Goal: Task Accomplishment & Management: Use online tool/utility

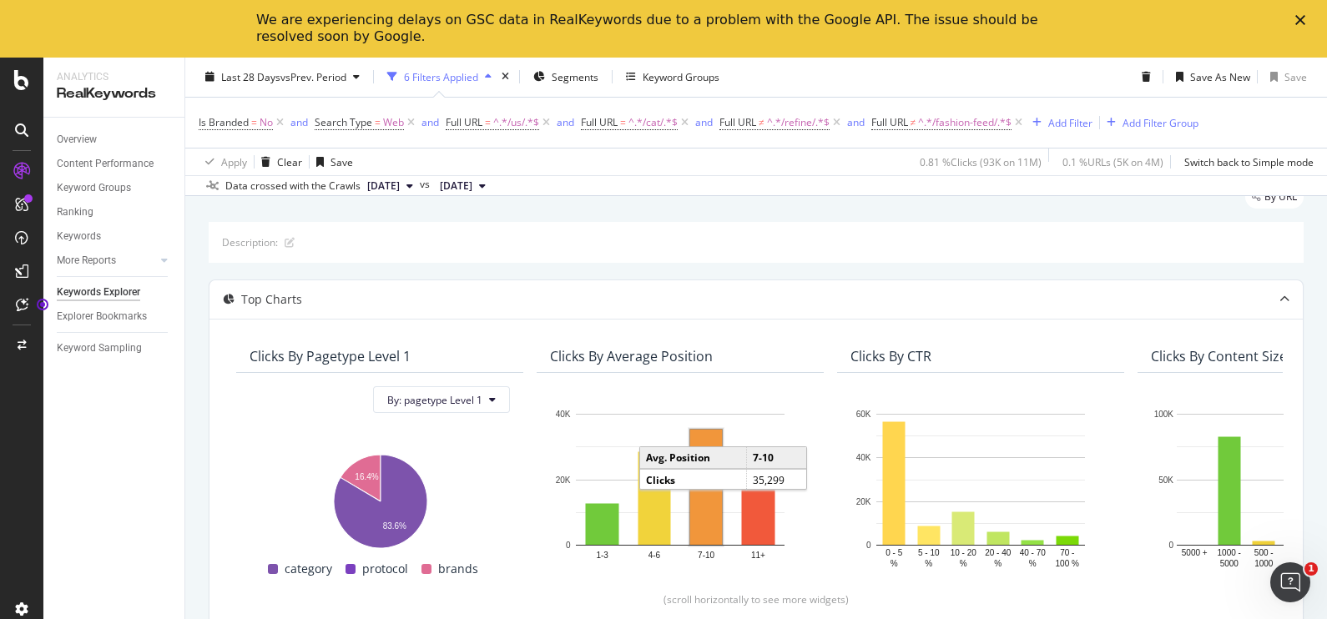
scroll to position [41, 0]
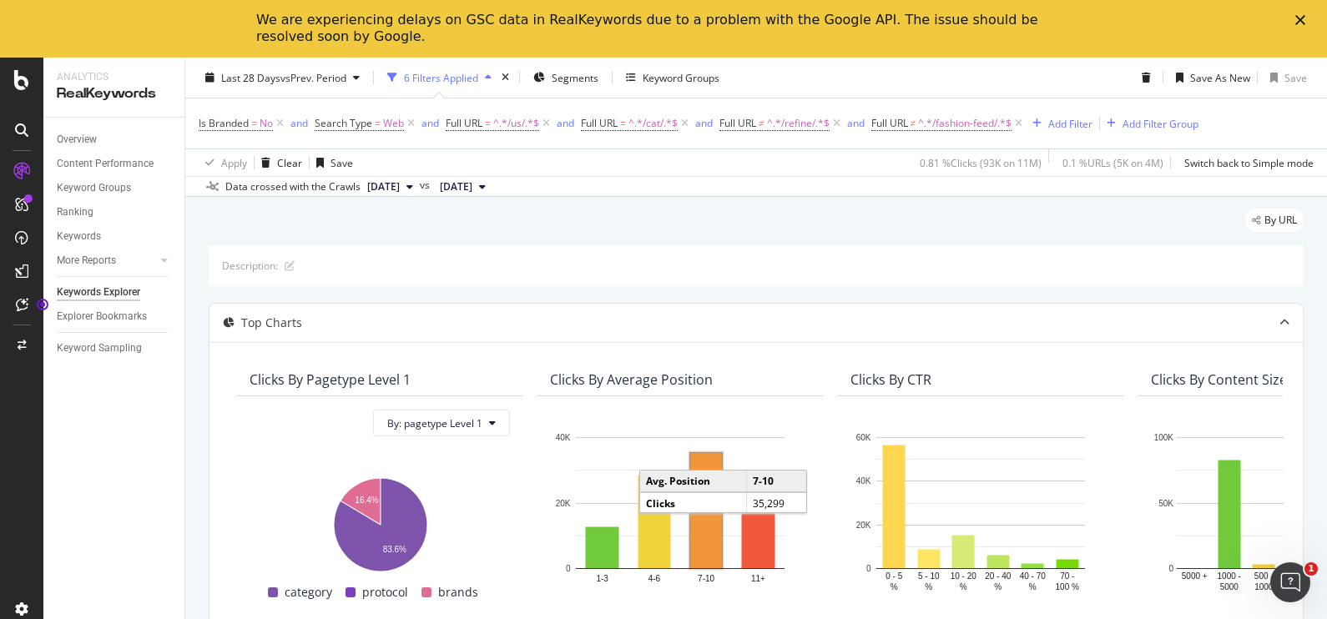
click at [120, 292] on div "Keywords Explorer" at bounding box center [98, 293] width 83 height 18
click at [1298, 17] on icon "Close" at bounding box center [1301, 20] width 10 height 10
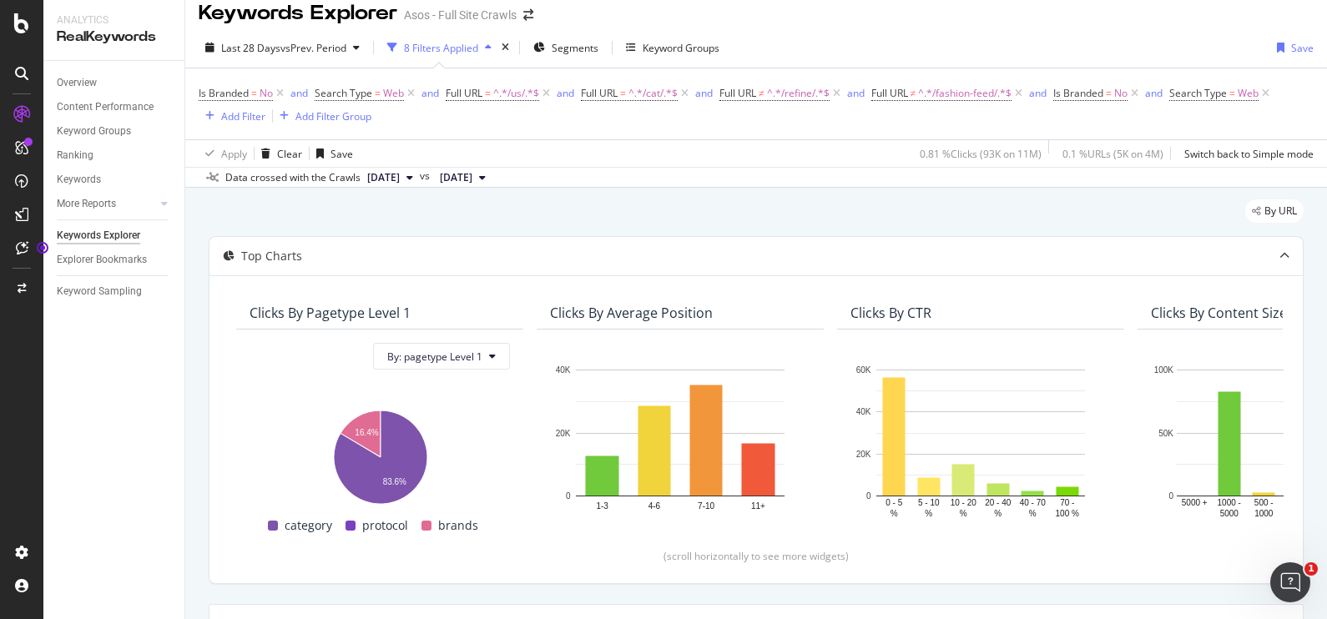
scroll to position [3, 0]
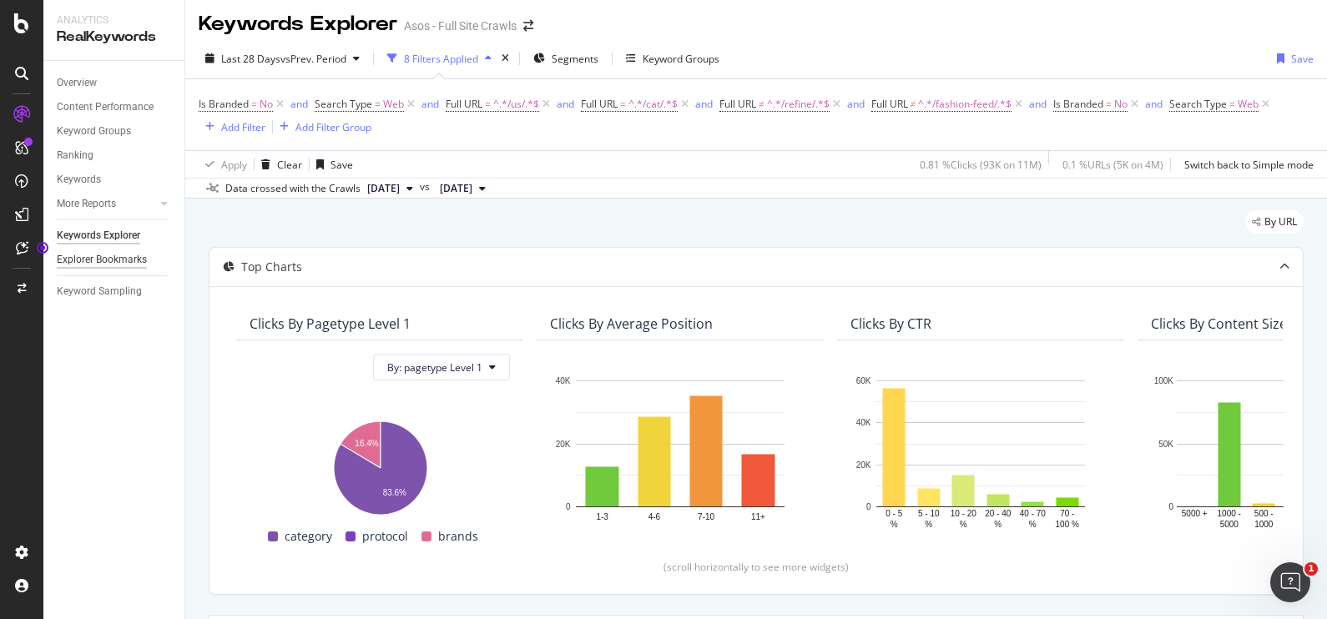
click at [109, 260] on div "Explorer Bookmarks" at bounding box center [102, 260] width 90 height 18
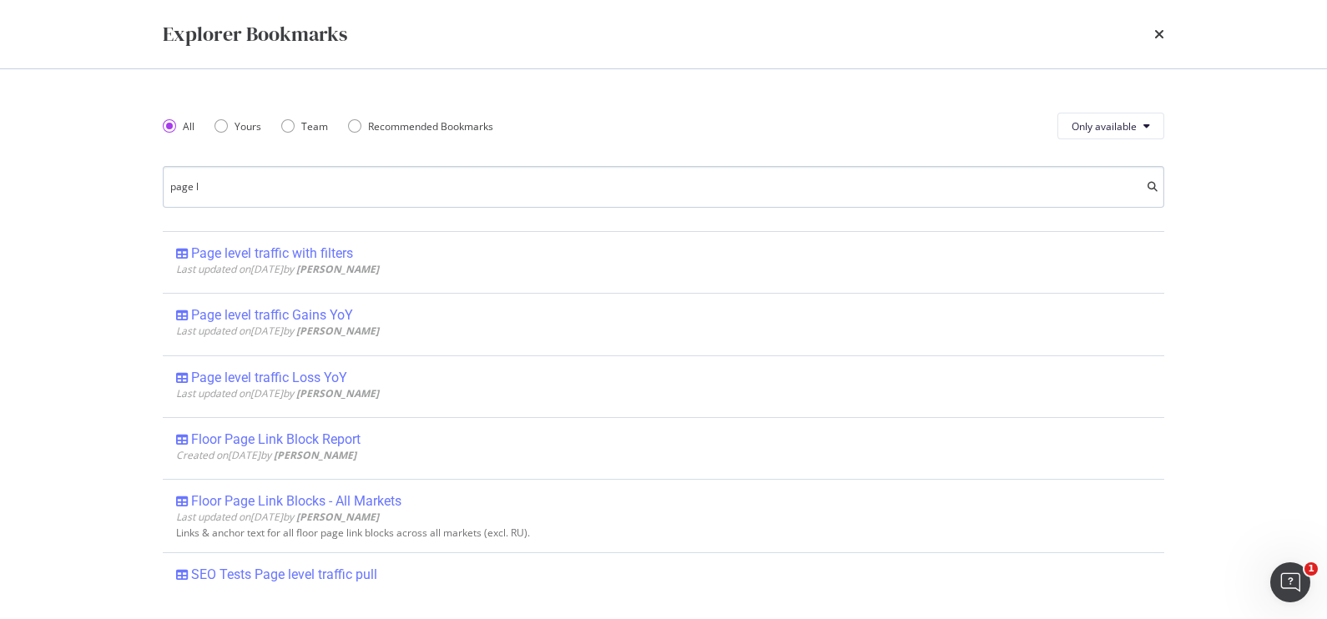
type input "page le"
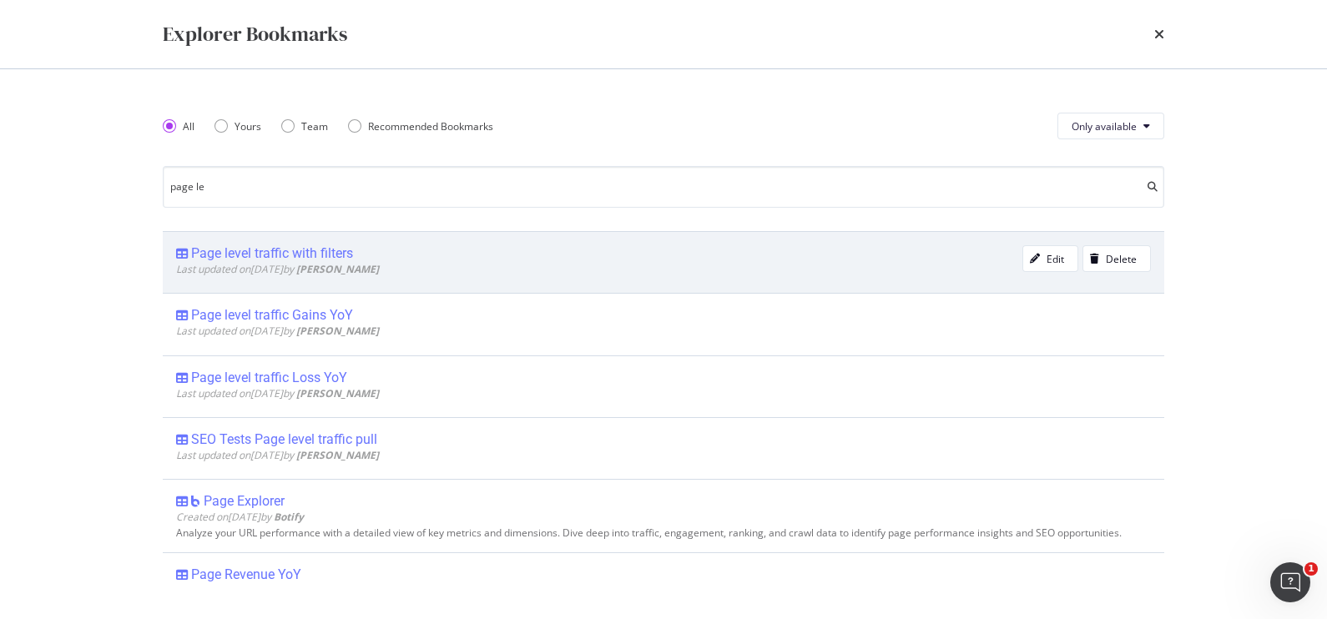
click at [245, 242] on div "Page level traffic with filters Last updated on 2025 Sep 22nd by Tara Bevan Edi…" at bounding box center [664, 262] width 1002 height 62
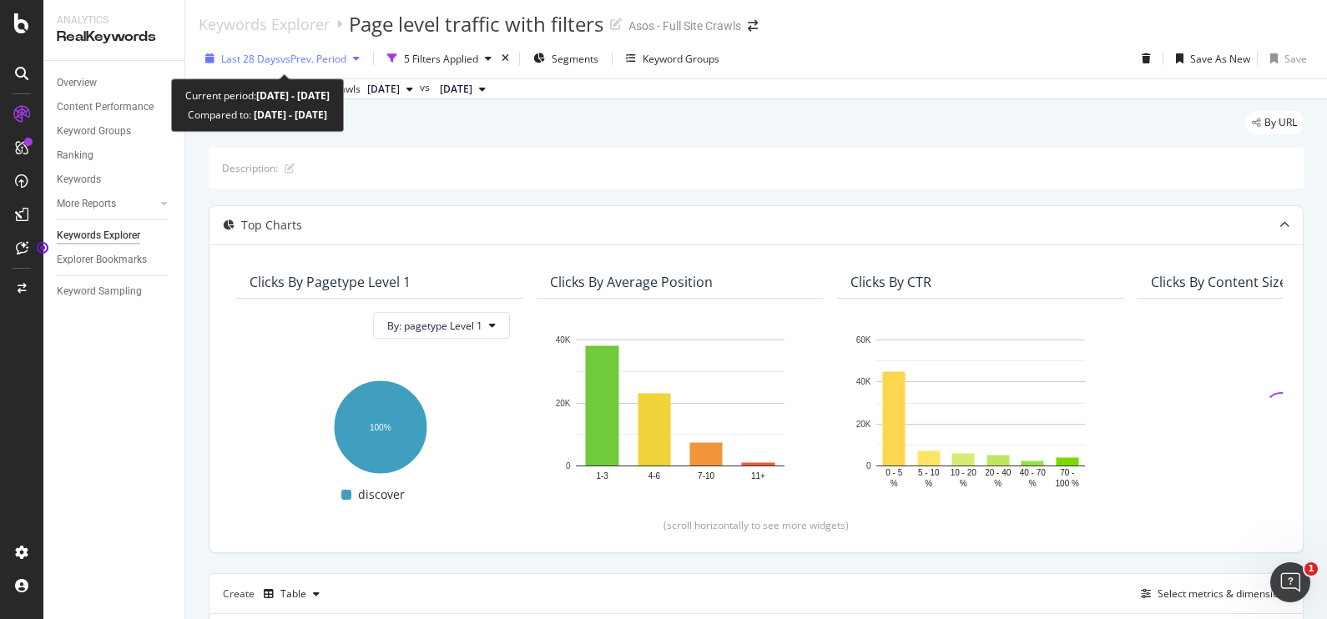
click at [299, 59] on span "vs Prev. Period" at bounding box center [313, 59] width 66 height 14
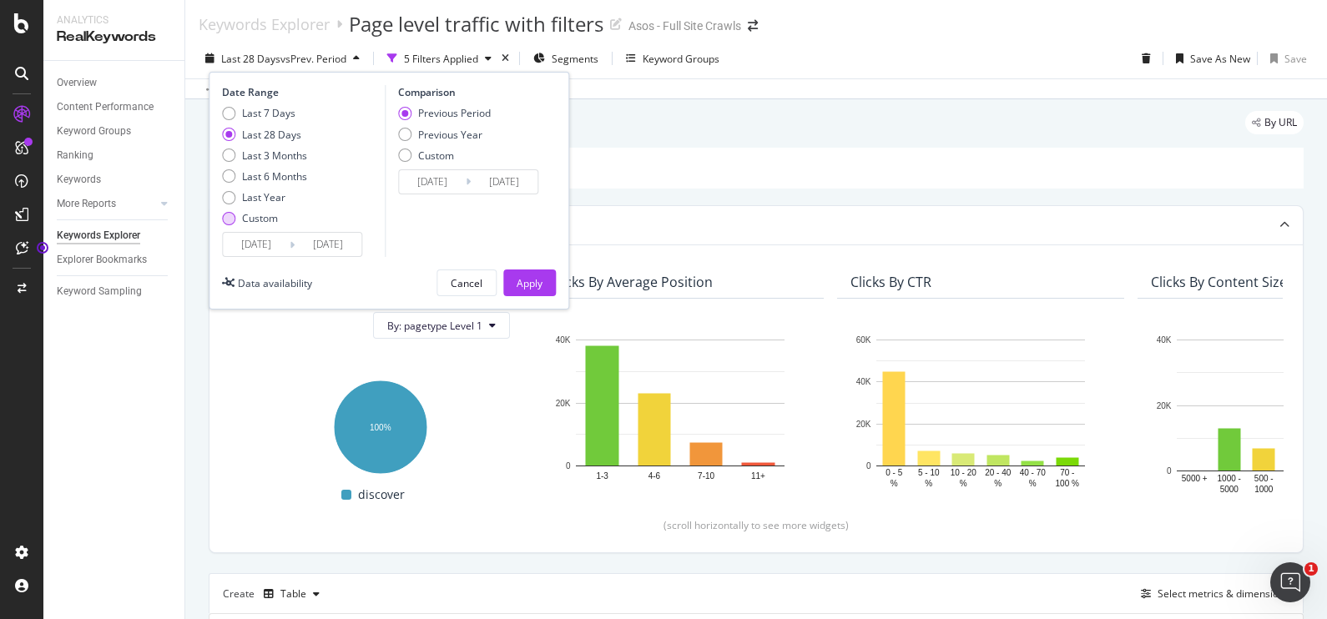
click at [272, 213] on div "Custom" at bounding box center [260, 218] width 36 height 14
click at [269, 240] on input "2025/09/13" at bounding box center [256, 244] width 67 height 23
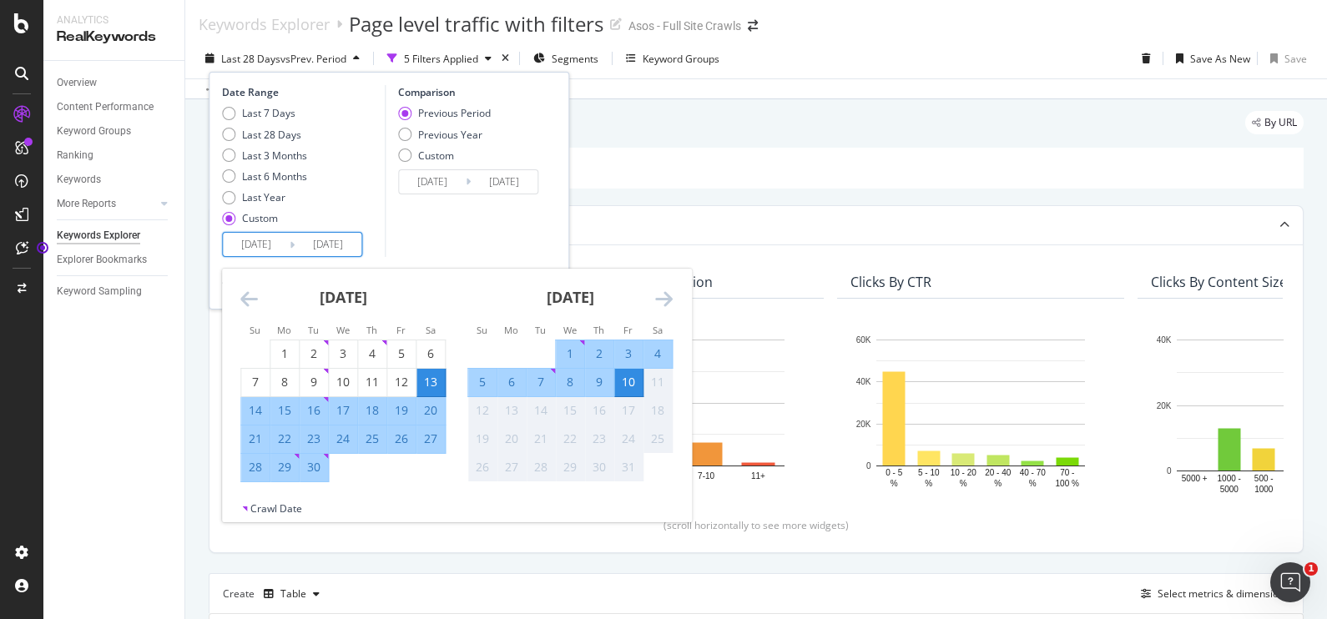
click at [253, 293] on icon "Move backward to switch to the previous month." at bounding box center [249, 299] width 18 height 20
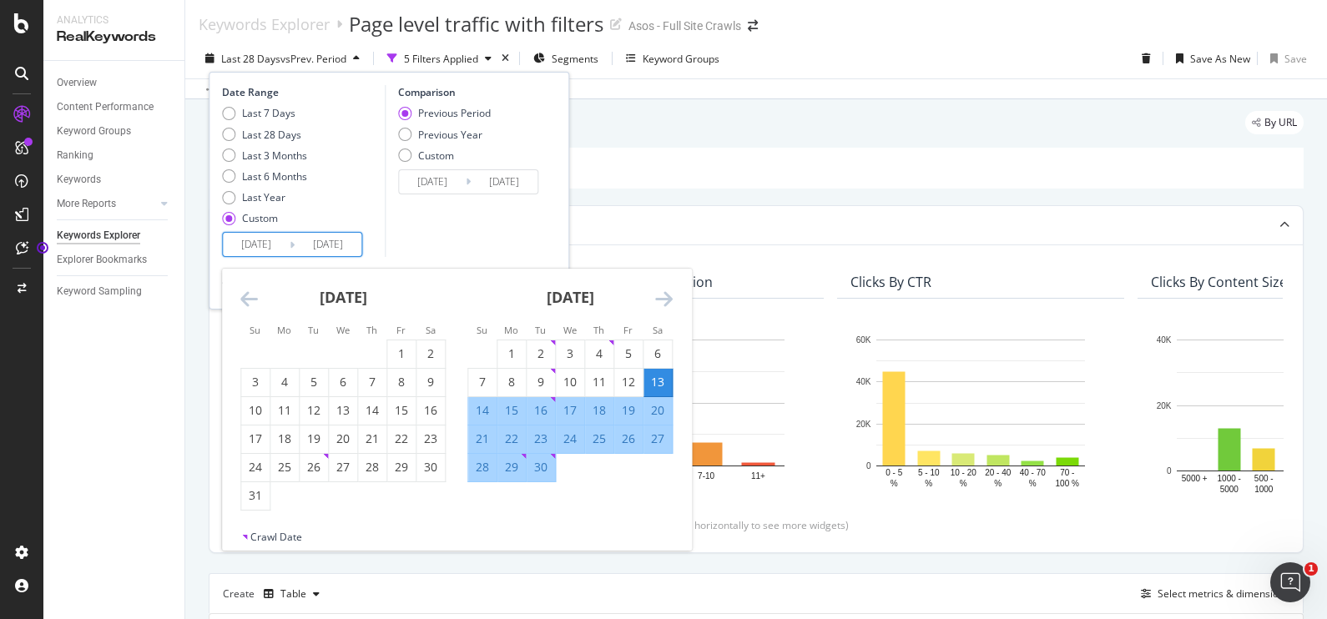
click at [253, 293] on icon "Move backward to switch to the previous month." at bounding box center [249, 299] width 18 height 20
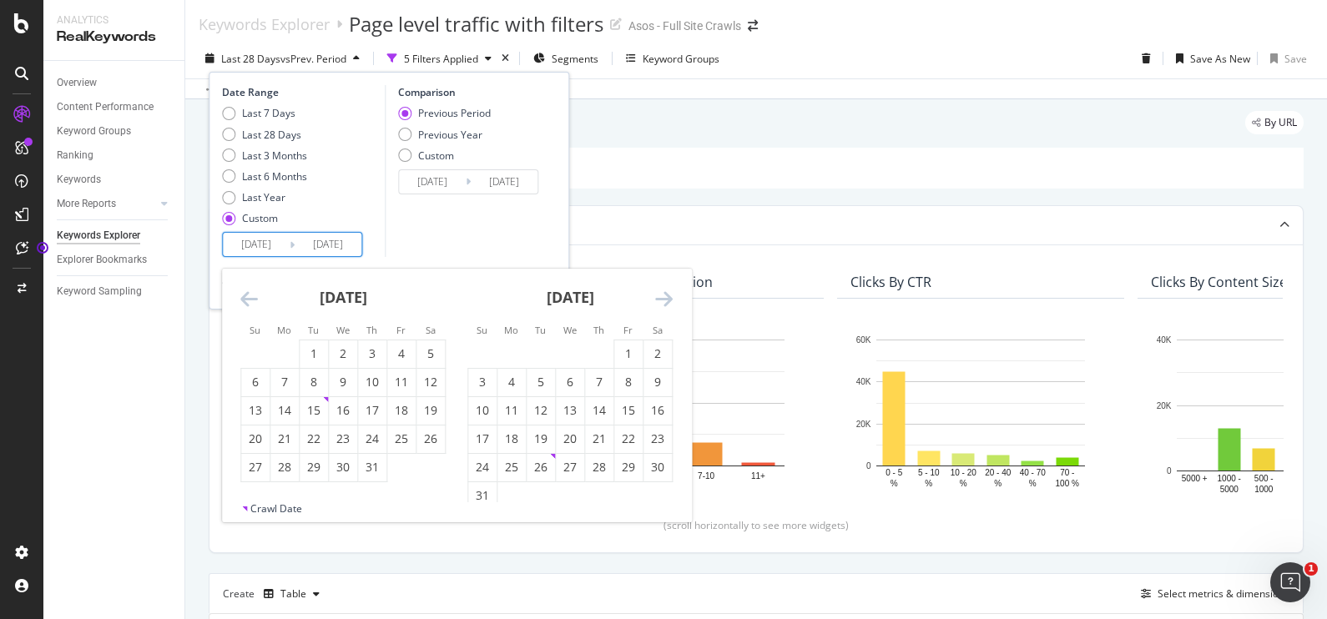
click at [253, 293] on icon "Move backward to switch to the previous month." at bounding box center [249, 299] width 18 height 20
click at [250, 342] on div "1" at bounding box center [255, 355] width 28 height 28
type input "2025/06/01"
type input "2025/01/20"
type input "2025/05/31"
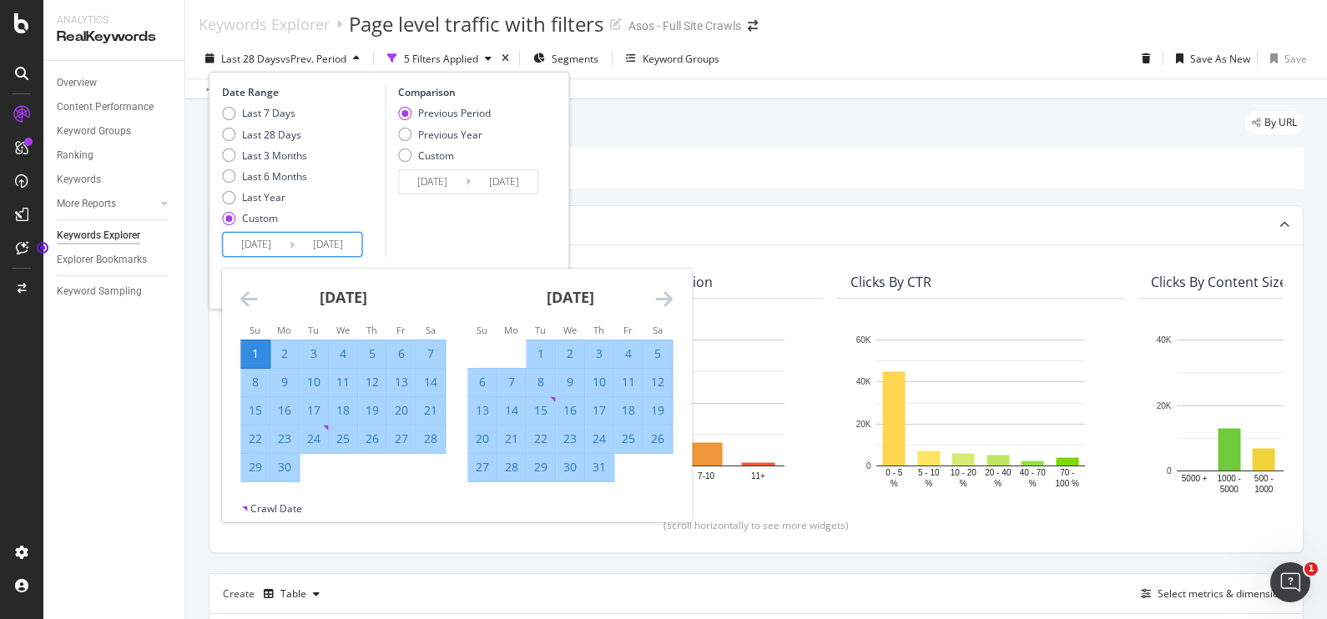
click at [664, 298] on icon "Move forward to switch to the next month." at bounding box center [664, 299] width 18 height 20
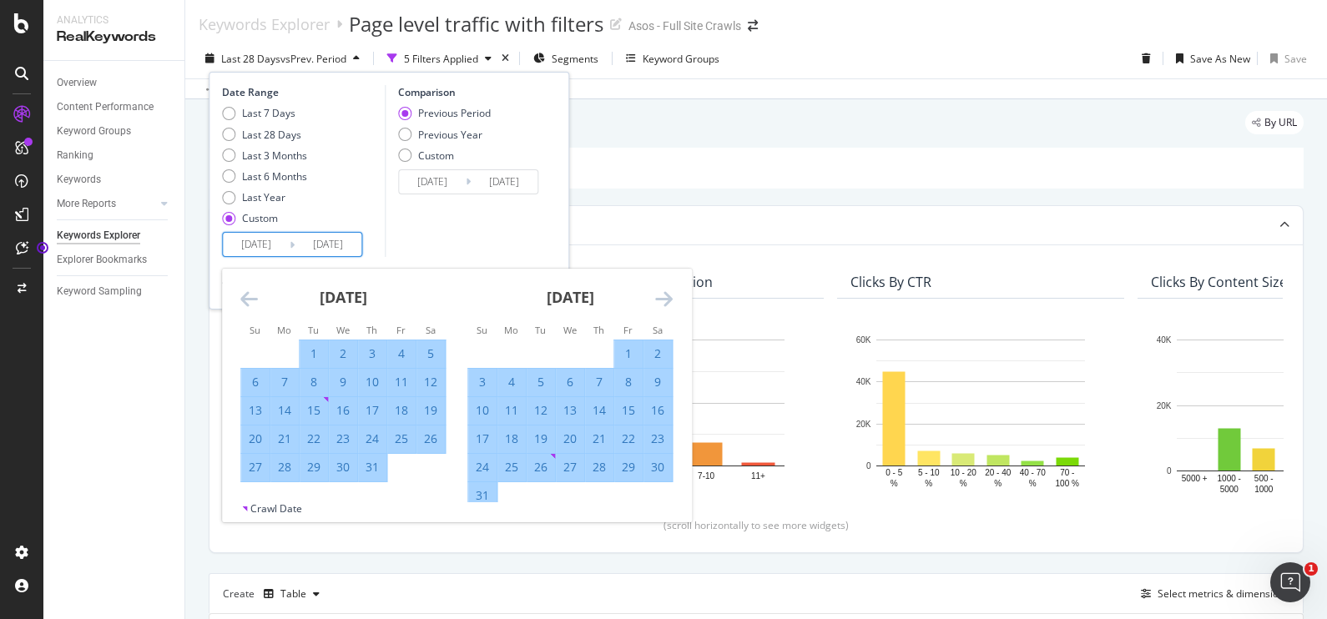
click at [661, 298] on icon "Move forward to switch to the next month." at bounding box center [664, 299] width 18 height 20
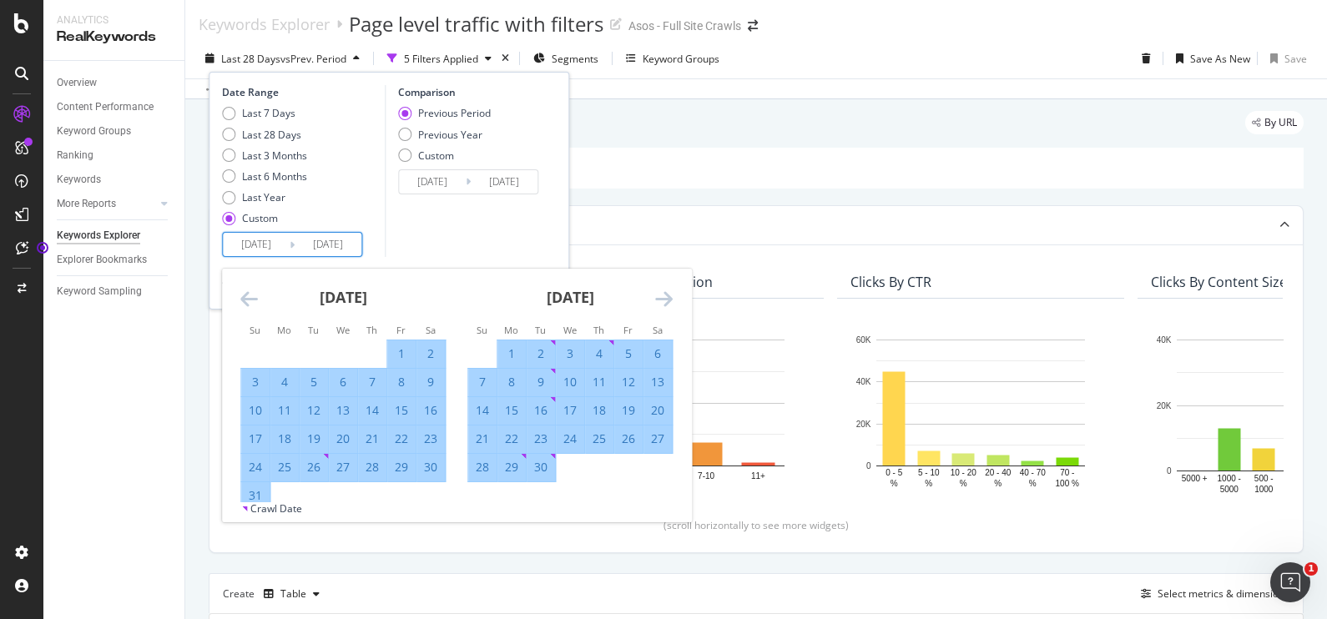
click at [520, 243] on div "Comparison Previous Period Previous Year Custom 2025/01/20 Navigate forward to …" at bounding box center [464, 171] width 159 height 172
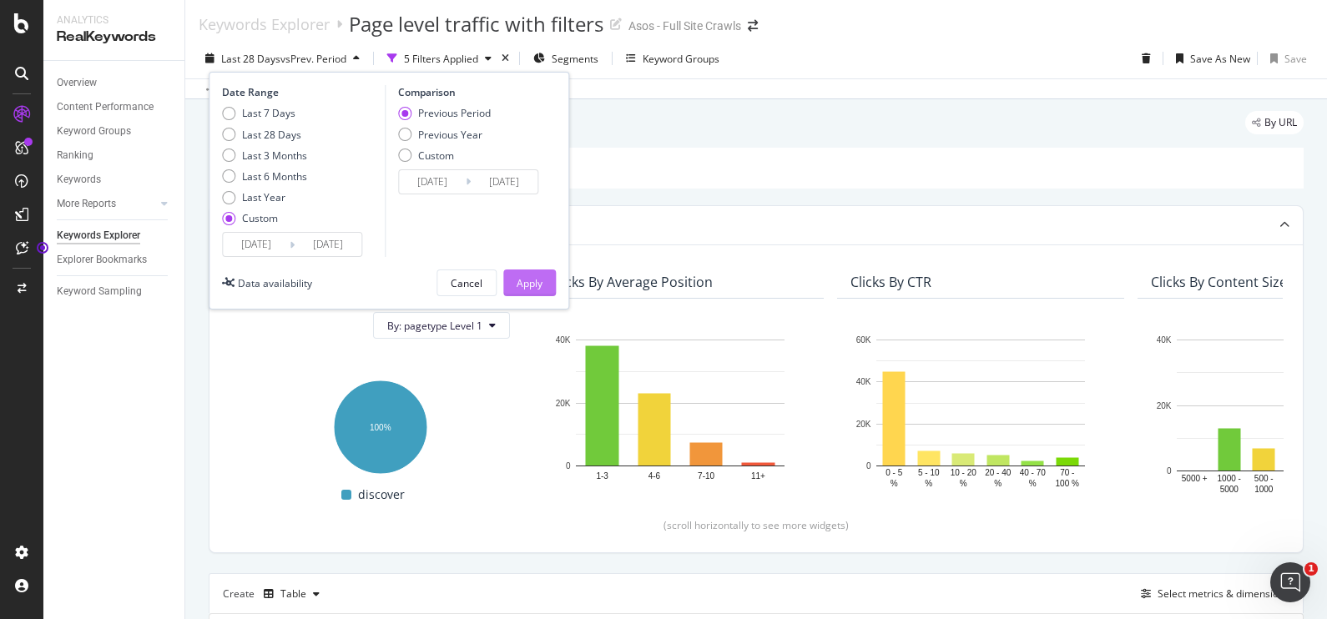
click at [519, 276] on div "Apply" at bounding box center [530, 283] width 26 height 14
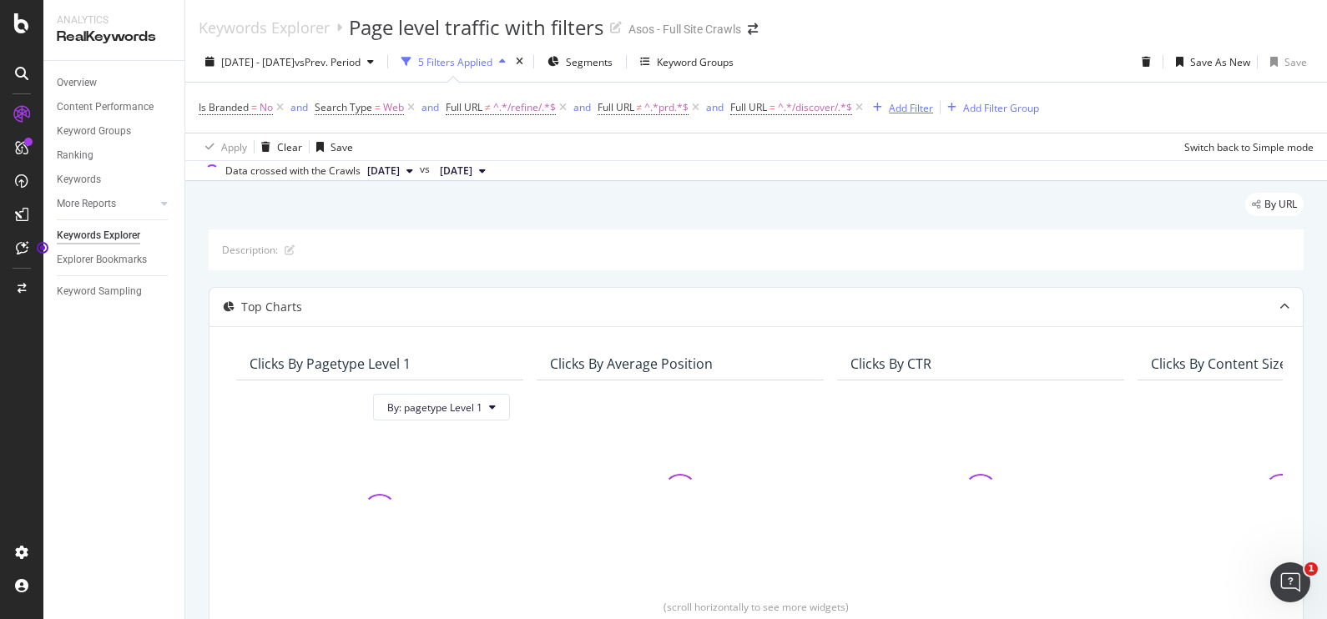
click at [918, 108] on div "Add Filter" at bounding box center [911, 108] width 44 height 14
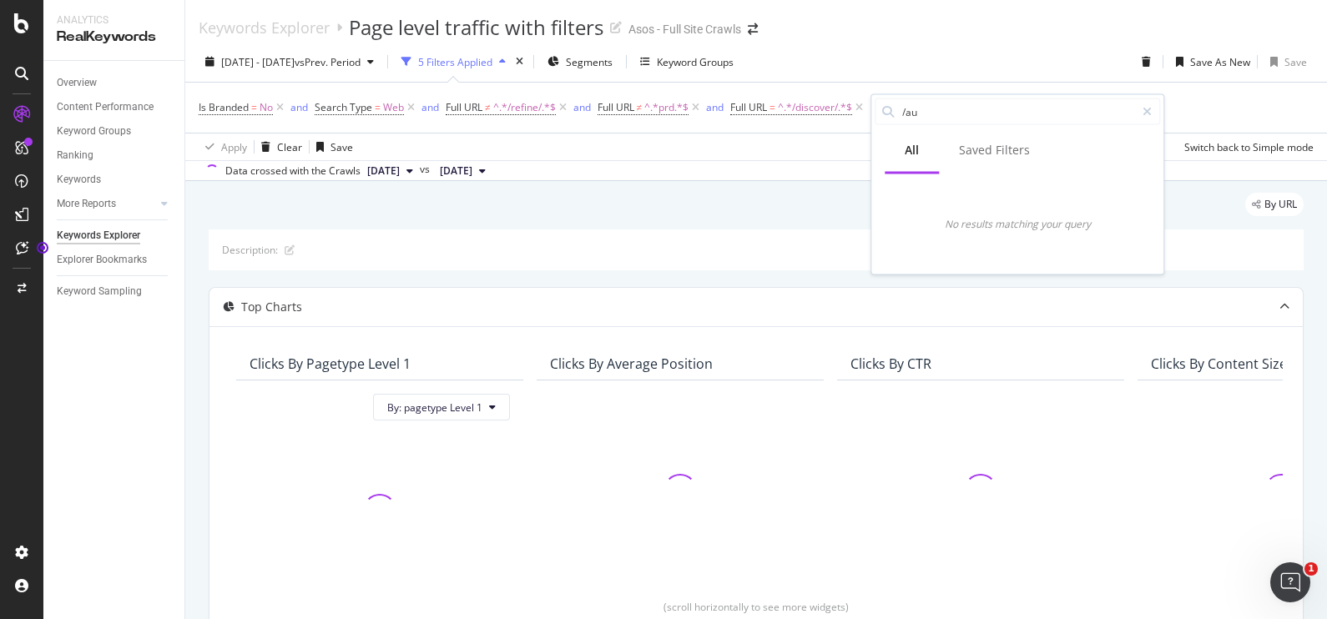
type input "/au/"
drag, startPoint x: 936, startPoint y: 116, endPoint x: 893, endPoint y: 117, distance: 42.6
click at [893, 117] on div "/au/" at bounding box center [1017, 112] width 285 height 27
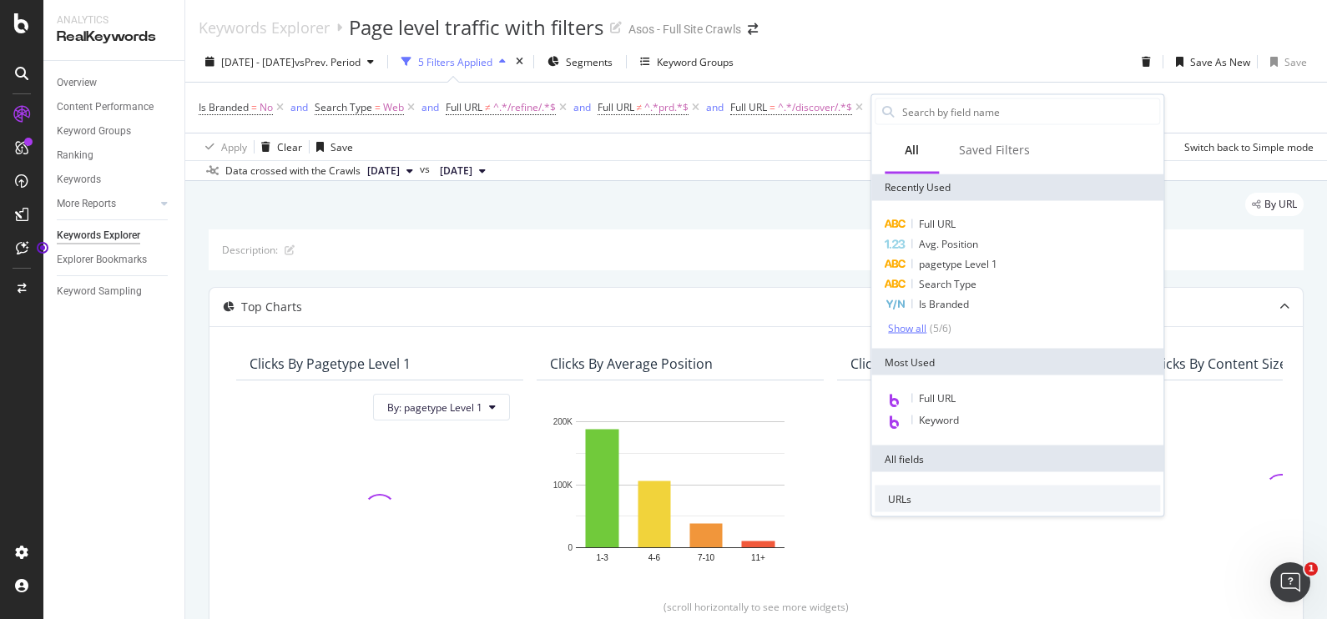
click at [910, 323] on div "Show all" at bounding box center [907, 328] width 38 height 12
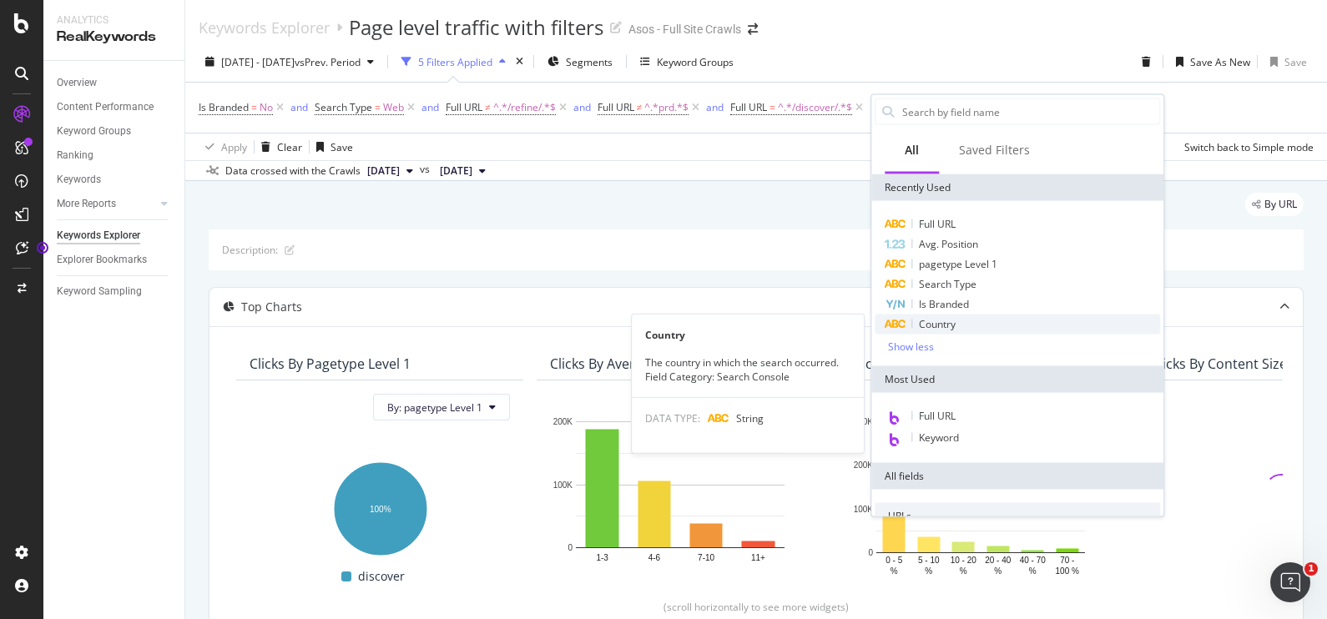
click at [963, 326] on div "Country" at bounding box center [1017, 325] width 285 height 20
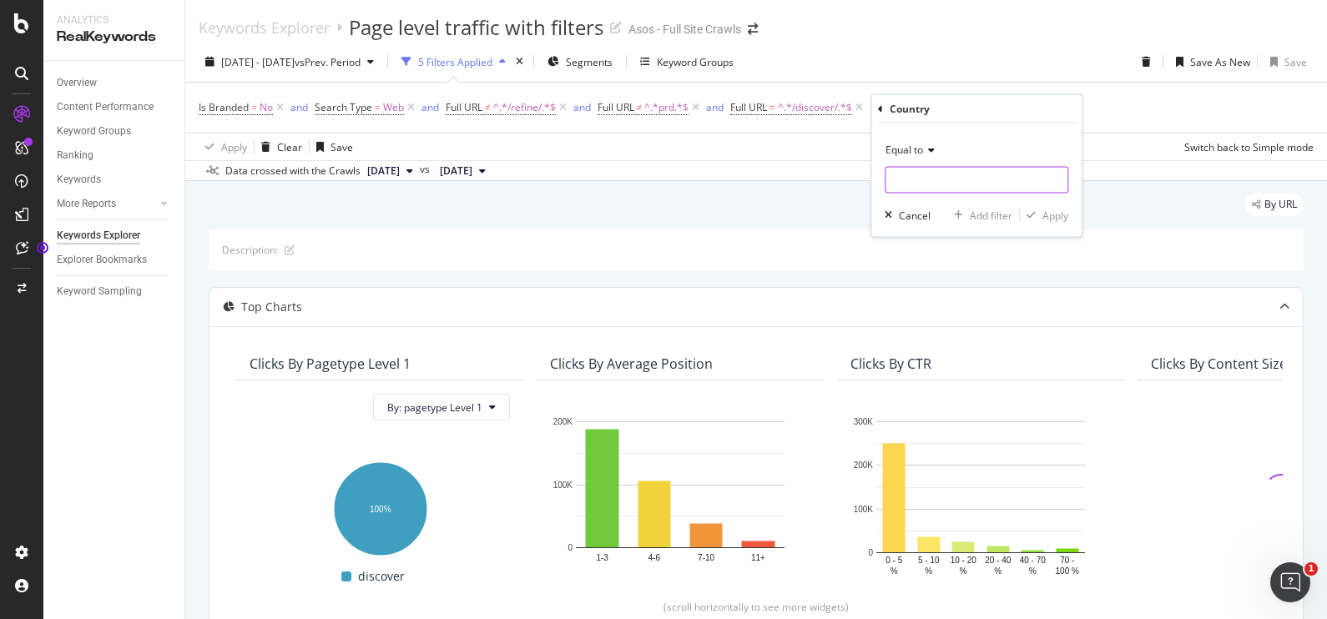
click at [912, 187] on input "text" at bounding box center [977, 180] width 182 height 27
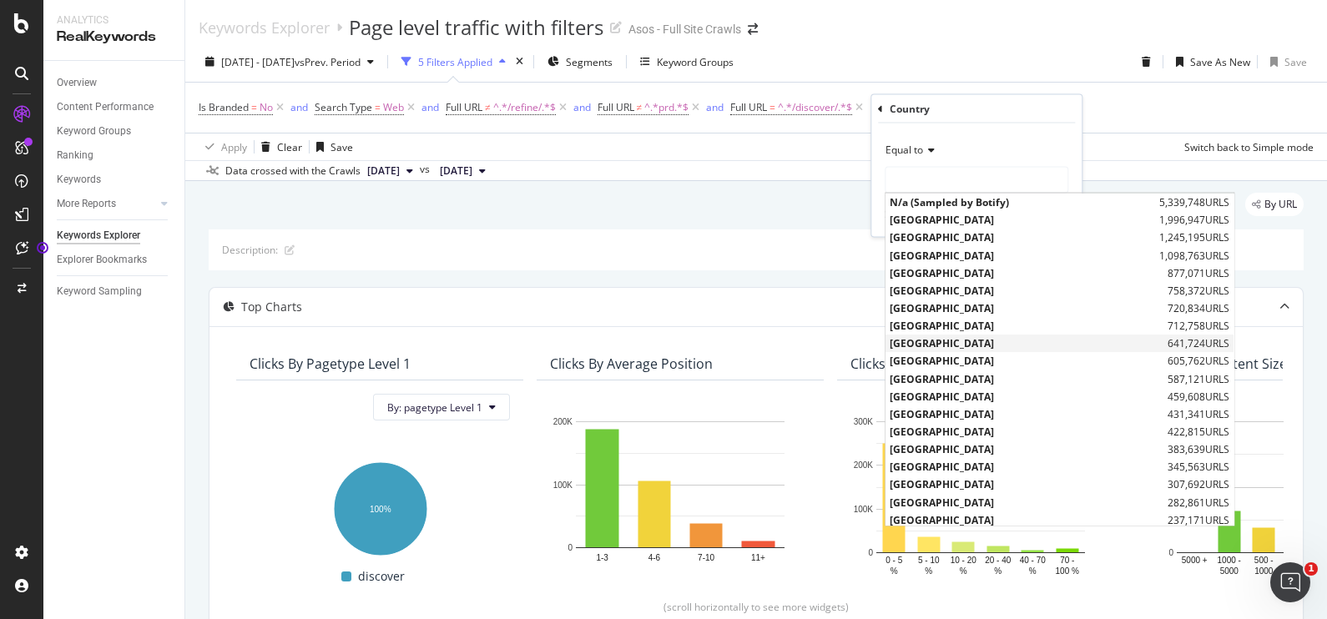
click at [935, 346] on span "[GEOGRAPHIC_DATA]" at bounding box center [1027, 343] width 274 height 14
type input "[GEOGRAPHIC_DATA]"
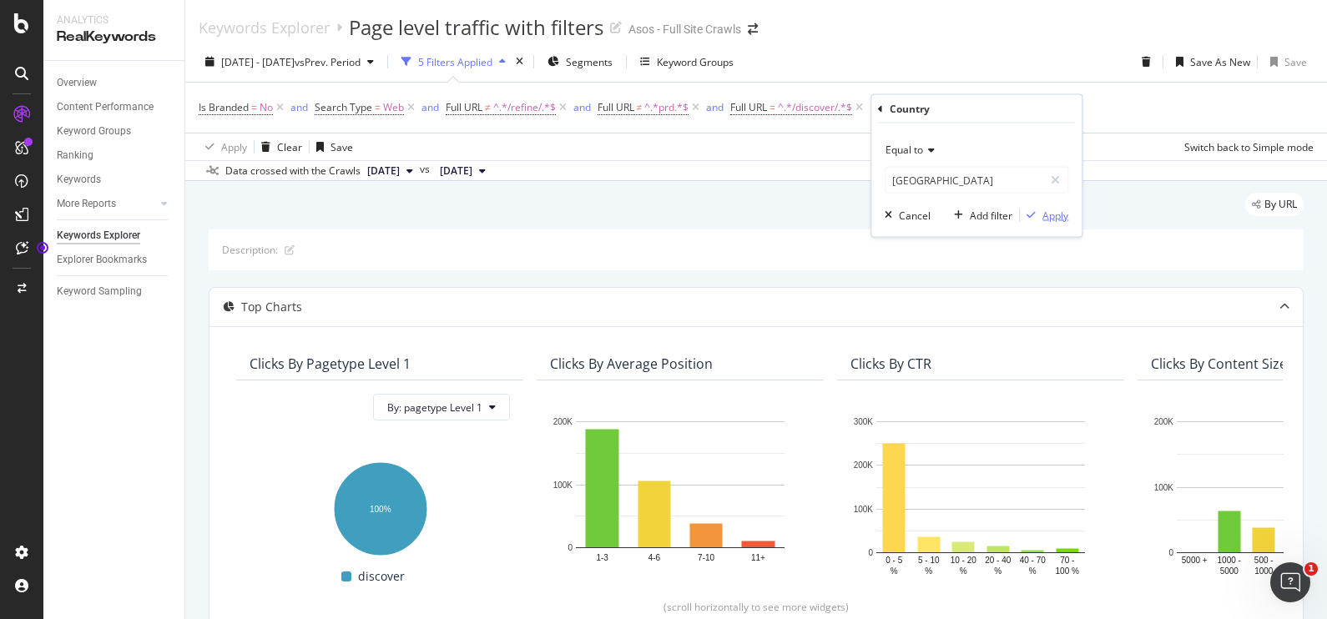
click at [1048, 208] on div "Apply" at bounding box center [1056, 215] width 26 height 14
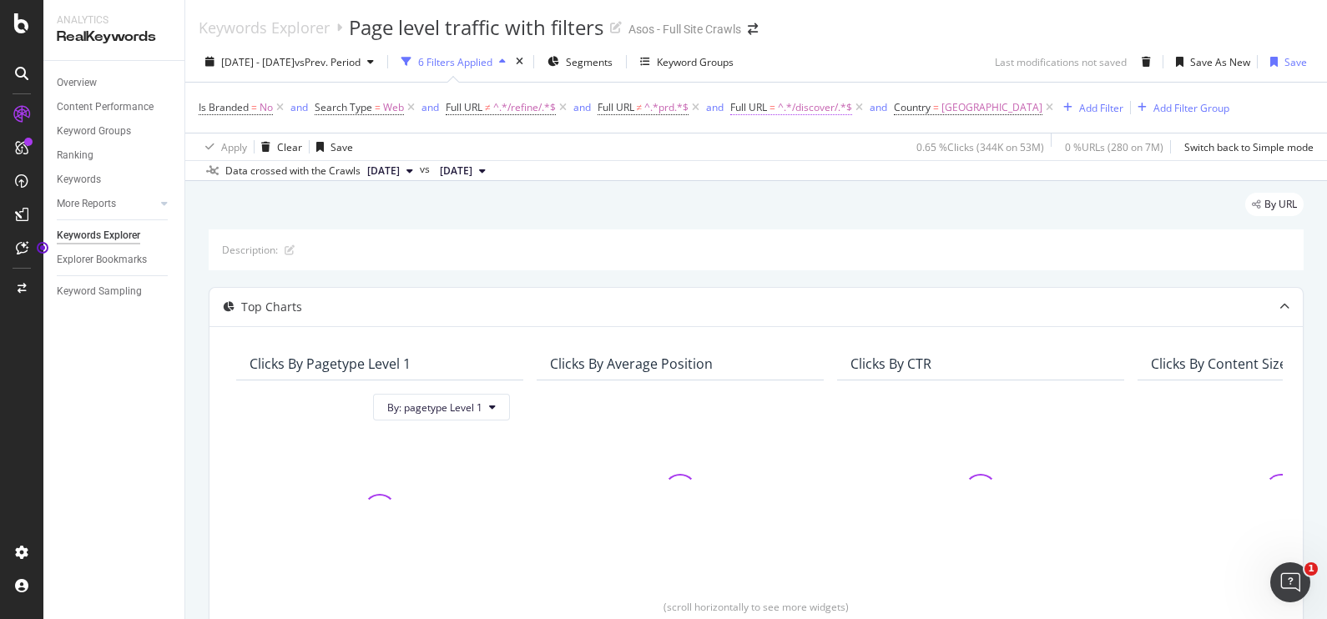
click at [757, 104] on span "Full URL" at bounding box center [748, 107] width 37 height 14
click at [781, 139] on span "Contains" at bounding box center [769, 146] width 41 height 14
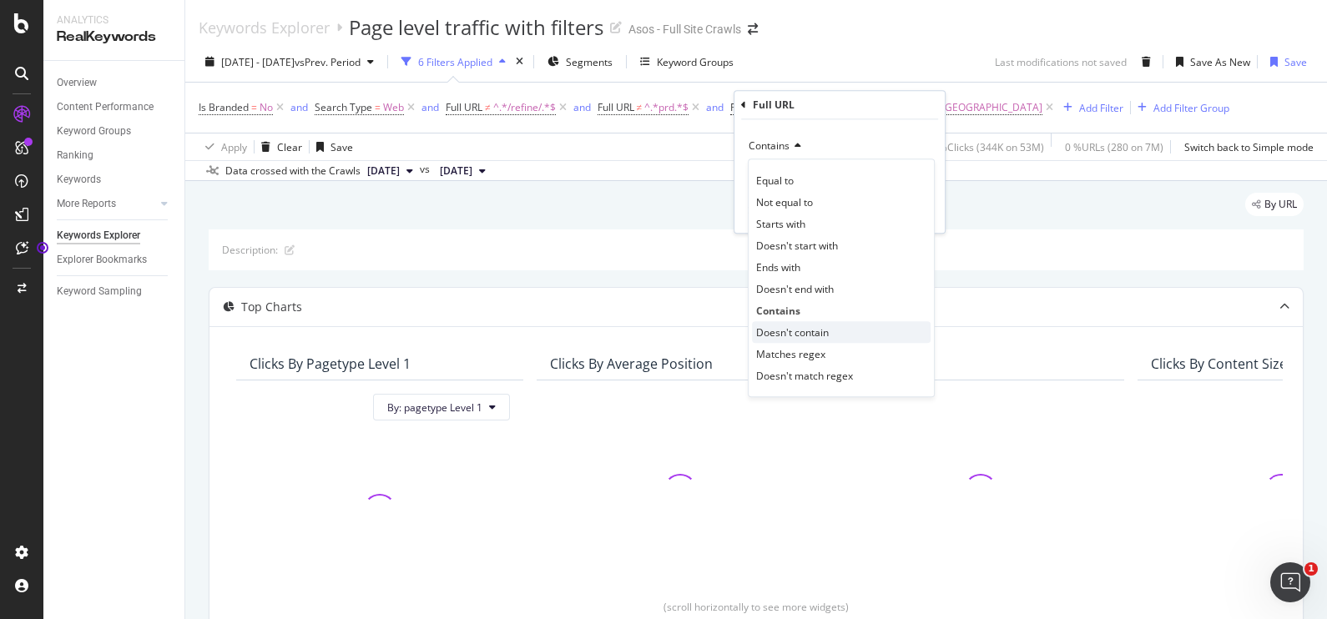
click at [847, 325] on div "Doesn't contain" at bounding box center [841, 332] width 179 height 22
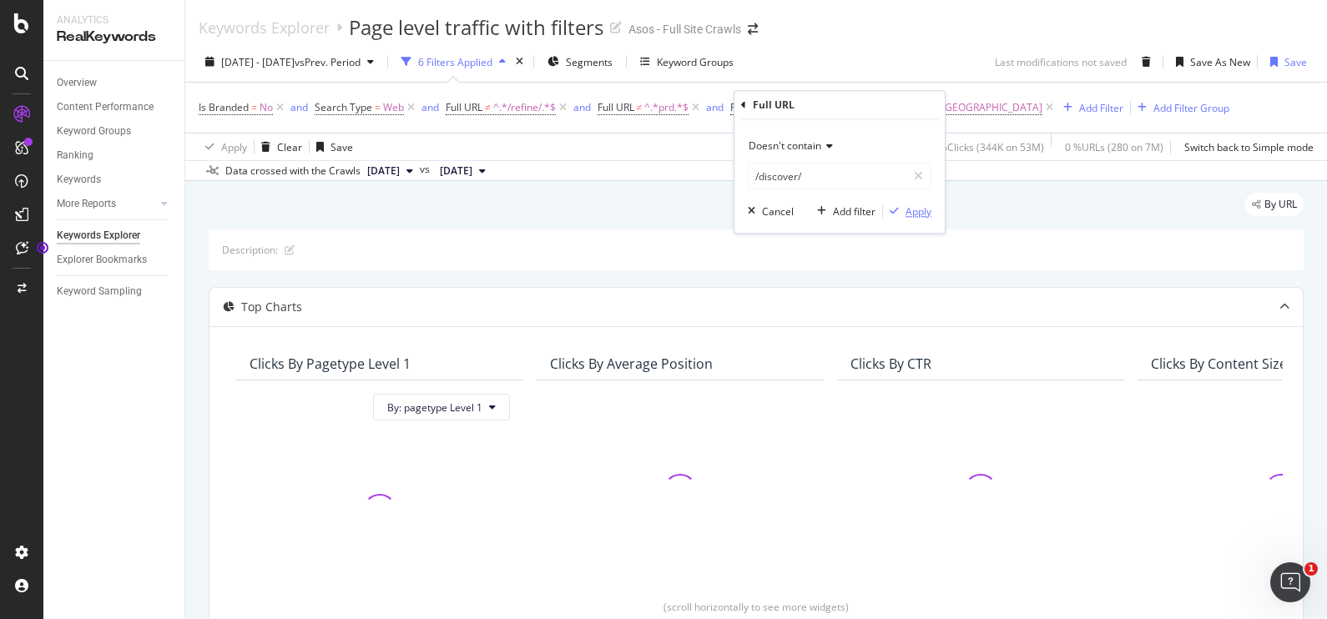
click at [894, 208] on icon "button" at bounding box center [894, 211] width 9 height 10
click at [1079, 110] on div "Add Filter" at bounding box center [1101, 108] width 44 height 14
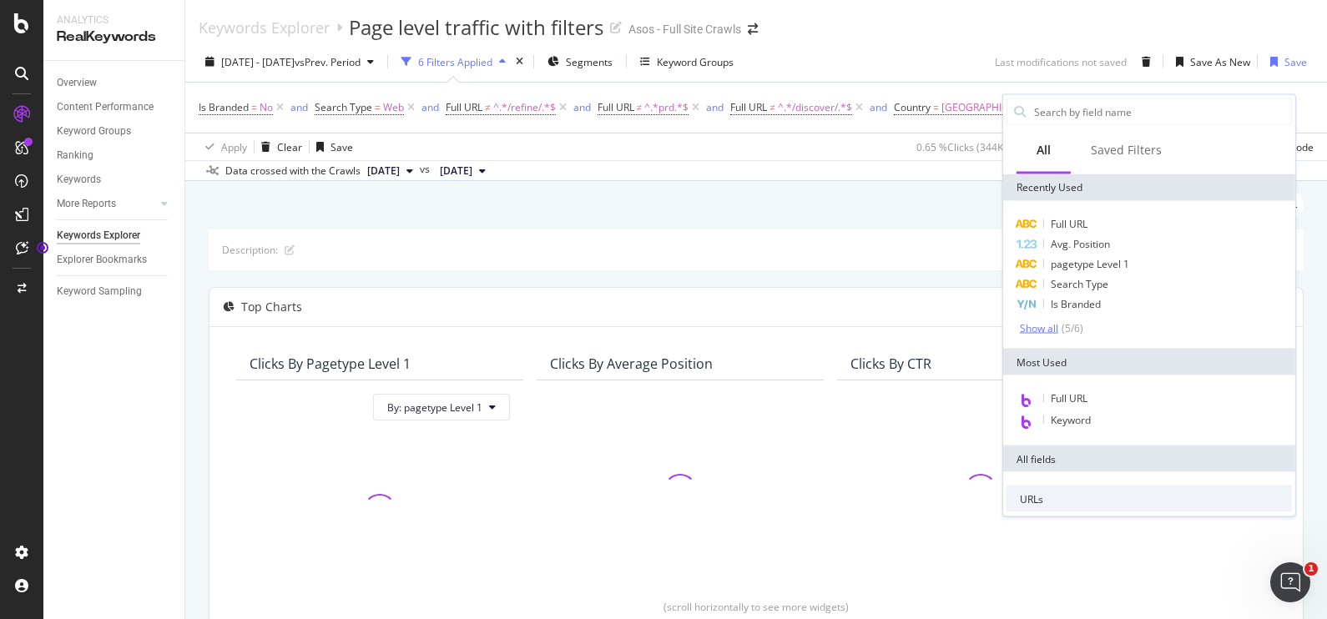
click at [1052, 324] on div "Show all" at bounding box center [1039, 328] width 38 height 12
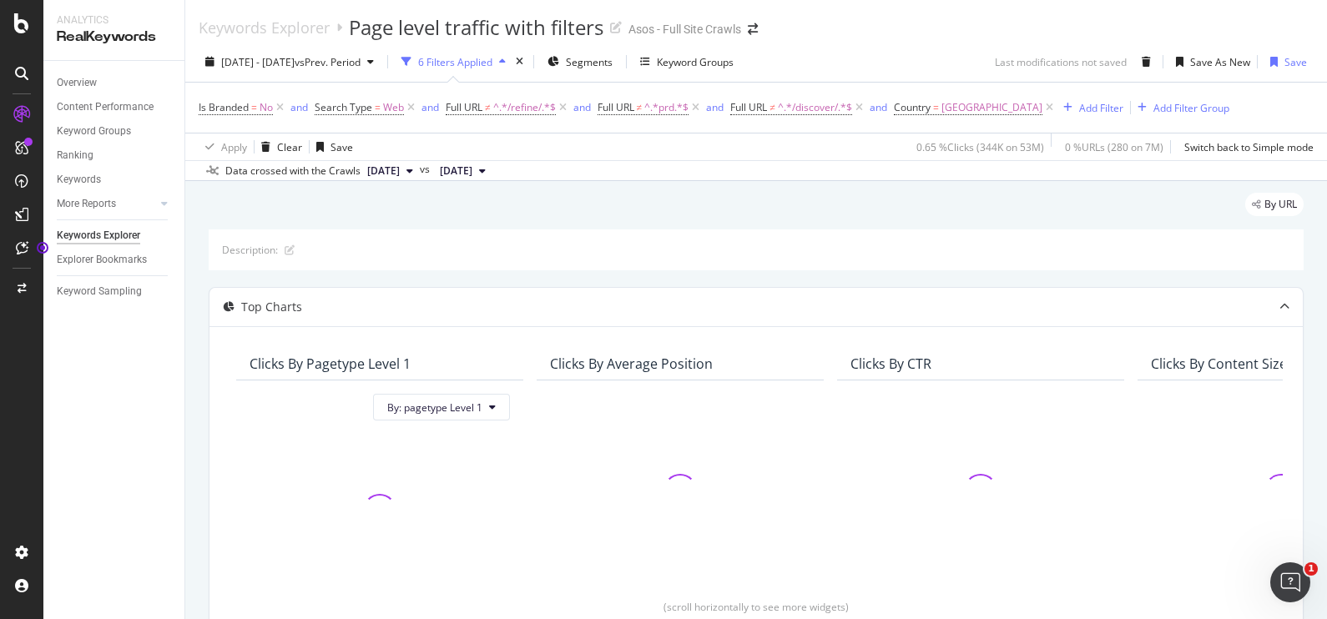
click at [835, 157] on div "Apply Clear Save 0.65 % Clicks ( 344K on 53M ) 0 % URLs ( 280 on 7M ) Switch ba…" at bounding box center [756, 147] width 1142 height 28
click at [1079, 104] on div "Add Filter" at bounding box center [1101, 108] width 44 height 14
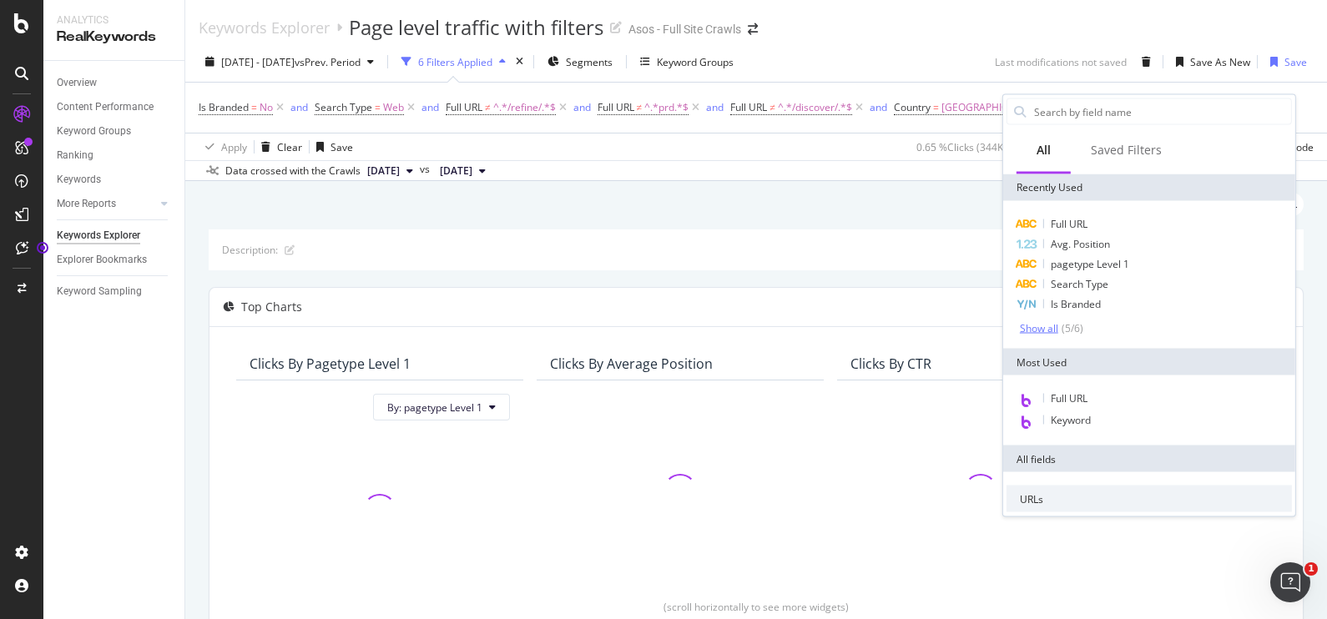
click at [1041, 323] on div "Show all" at bounding box center [1039, 328] width 38 height 12
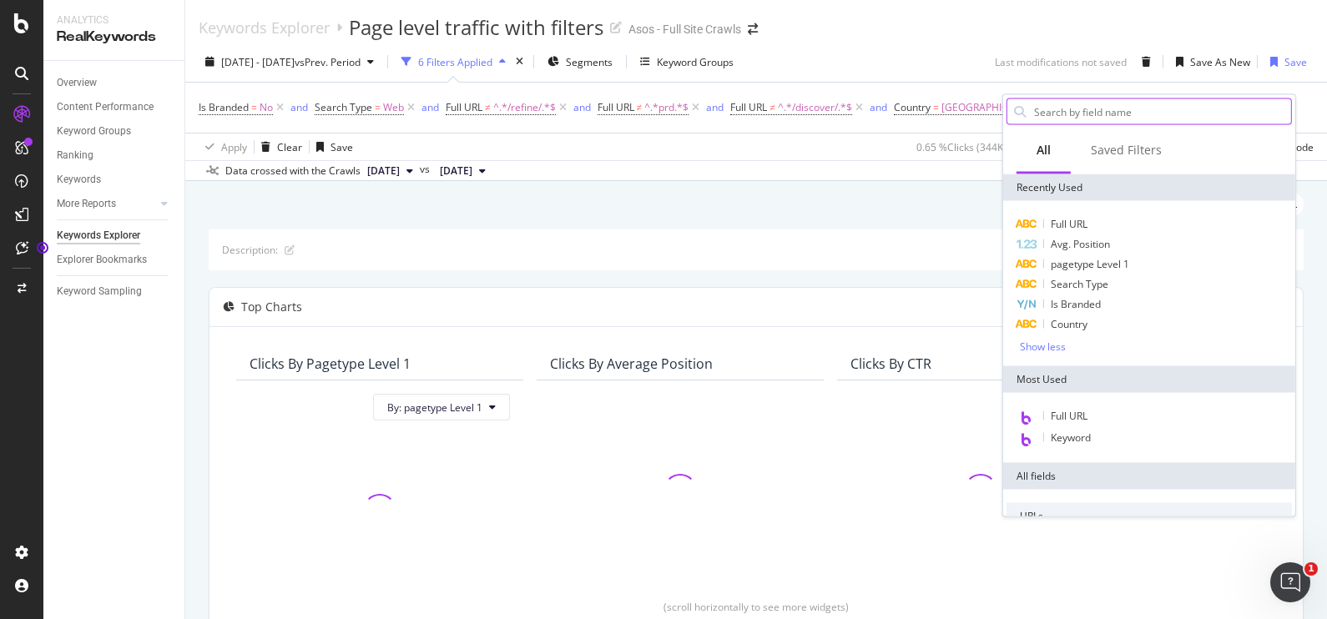
click at [1106, 109] on input "text" at bounding box center [1162, 111] width 259 height 25
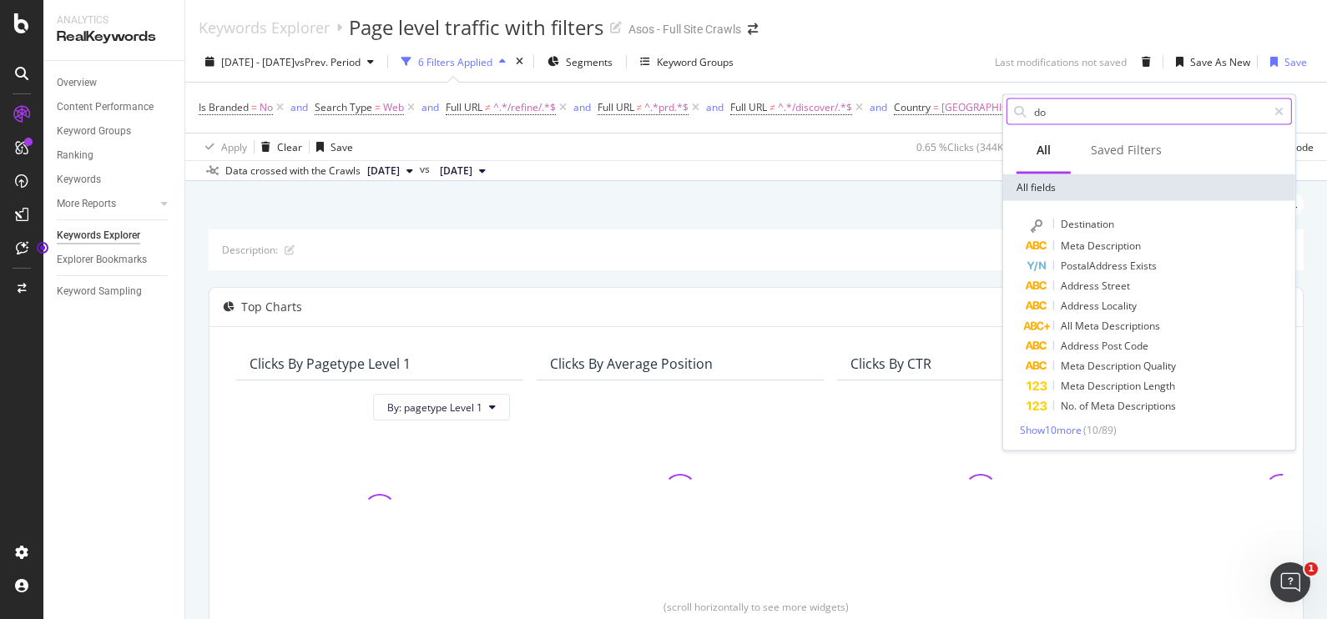
type input "d"
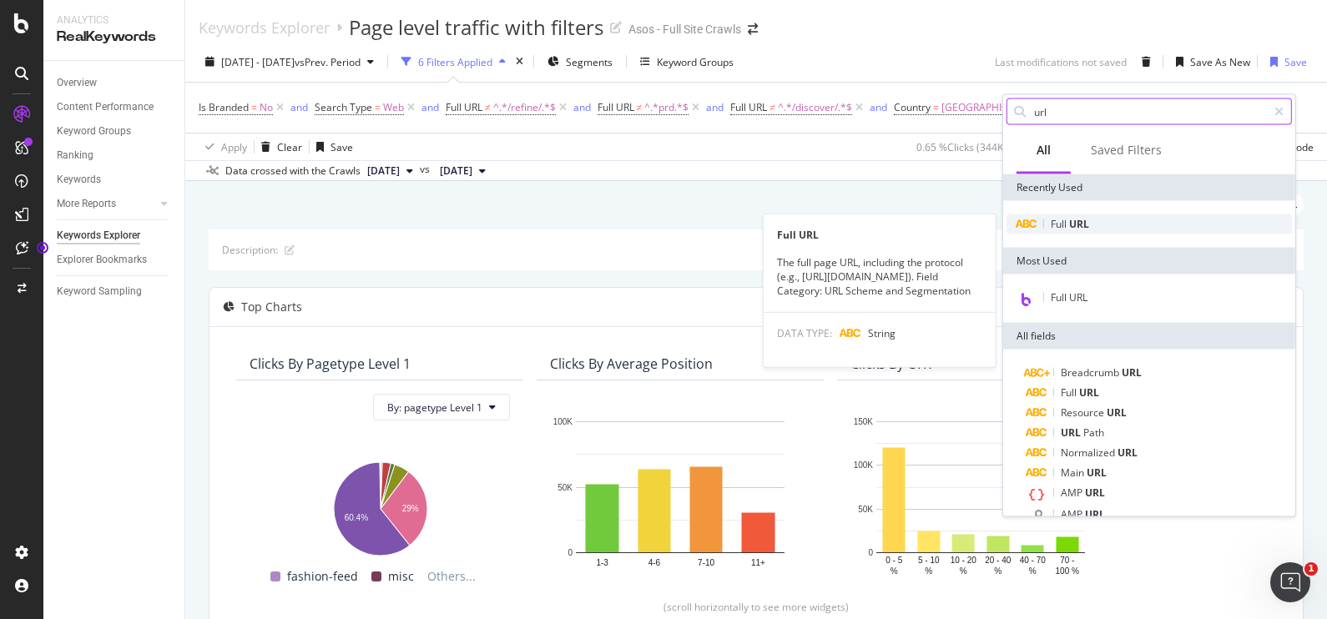
type input "url"
click at [1106, 221] on div "Full URL" at bounding box center [1149, 225] width 285 height 20
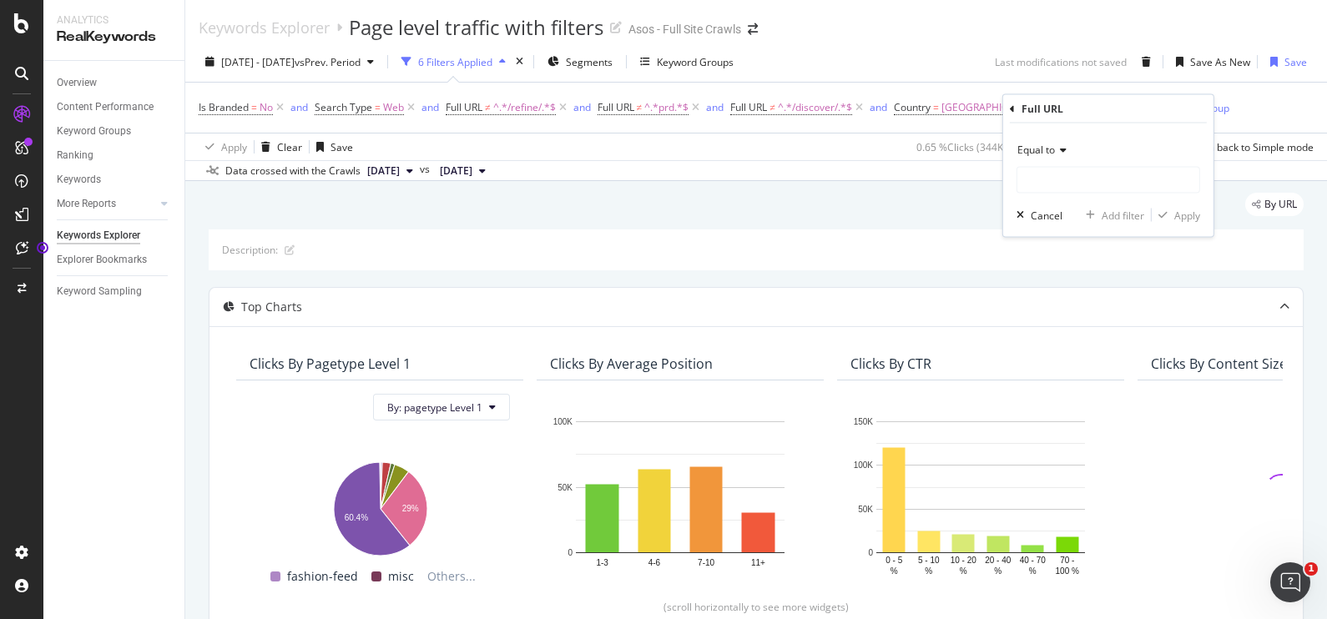
click at [1052, 150] on span "Equal to" at bounding box center [1037, 150] width 38 height 14
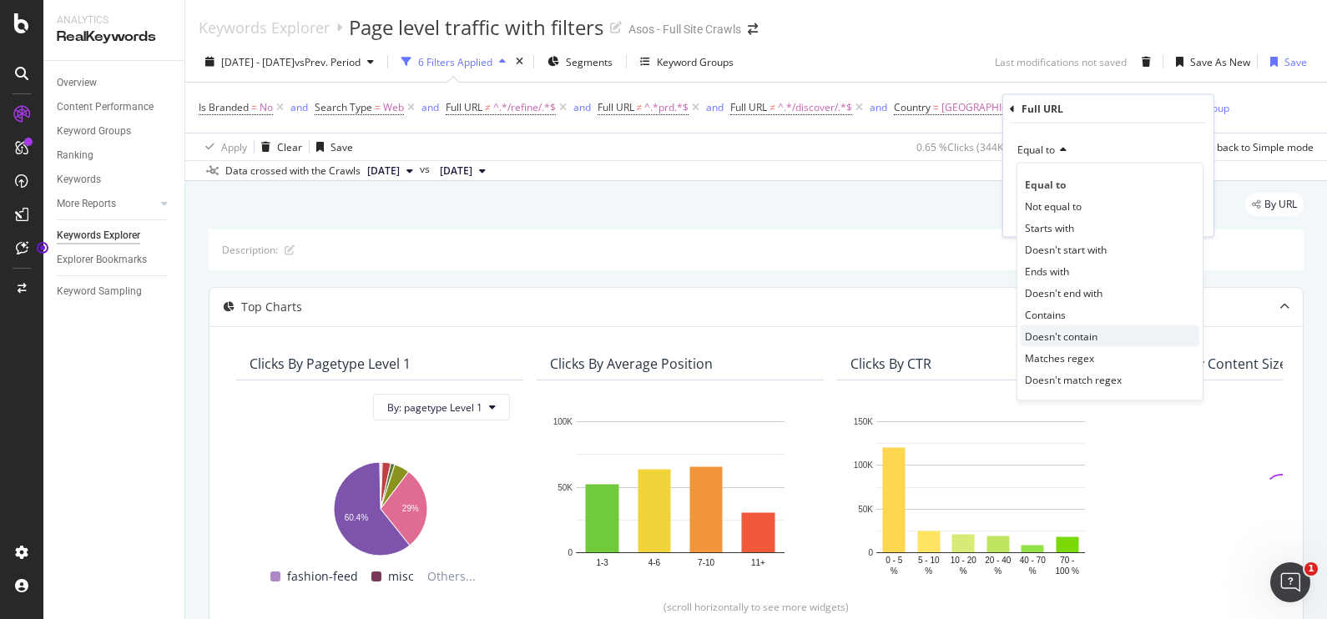
click at [1109, 333] on div "Doesn't contain" at bounding box center [1110, 337] width 179 height 22
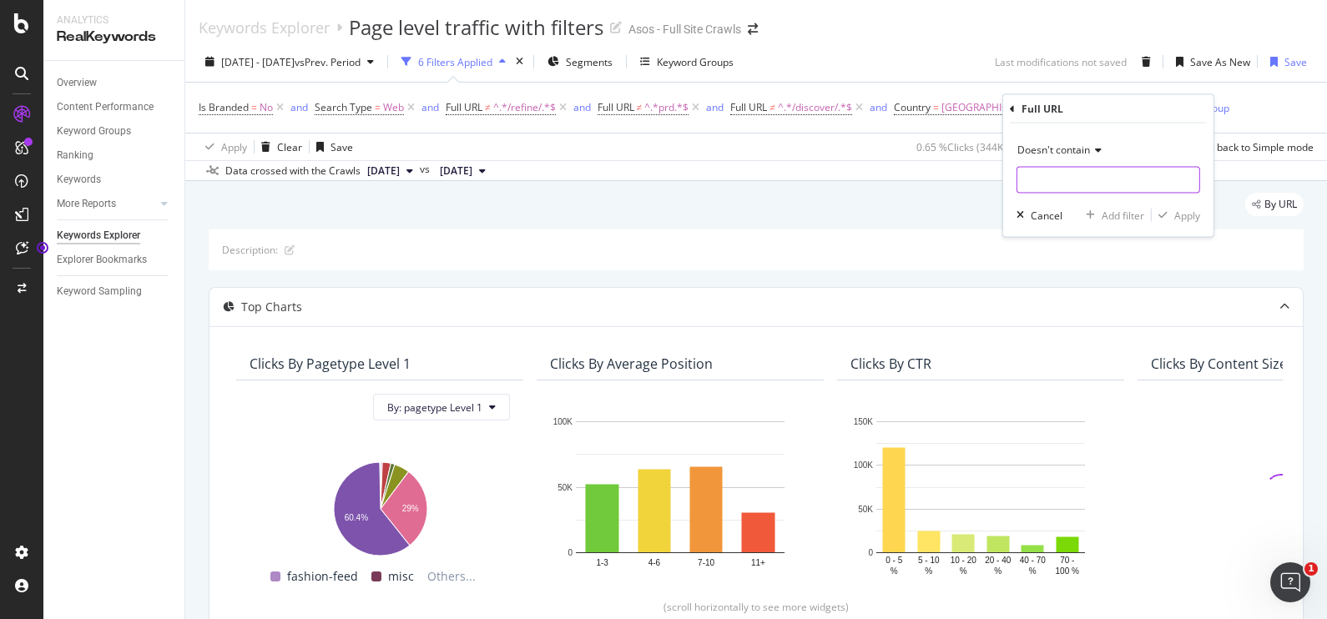
click at [1039, 184] on input "text" at bounding box center [1109, 180] width 182 height 27
type input "fashion-feed"
click at [1178, 215] on div "Apply" at bounding box center [1188, 215] width 26 height 14
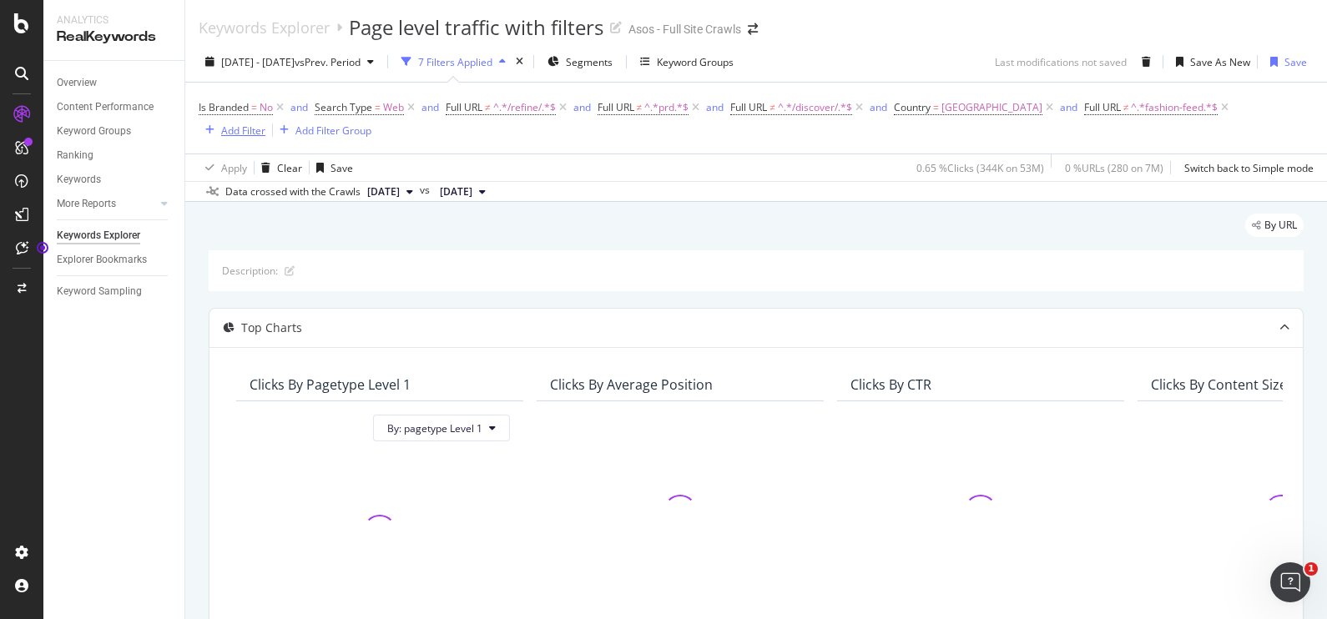
click at [250, 134] on div "Add Filter" at bounding box center [243, 131] width 44 height 14
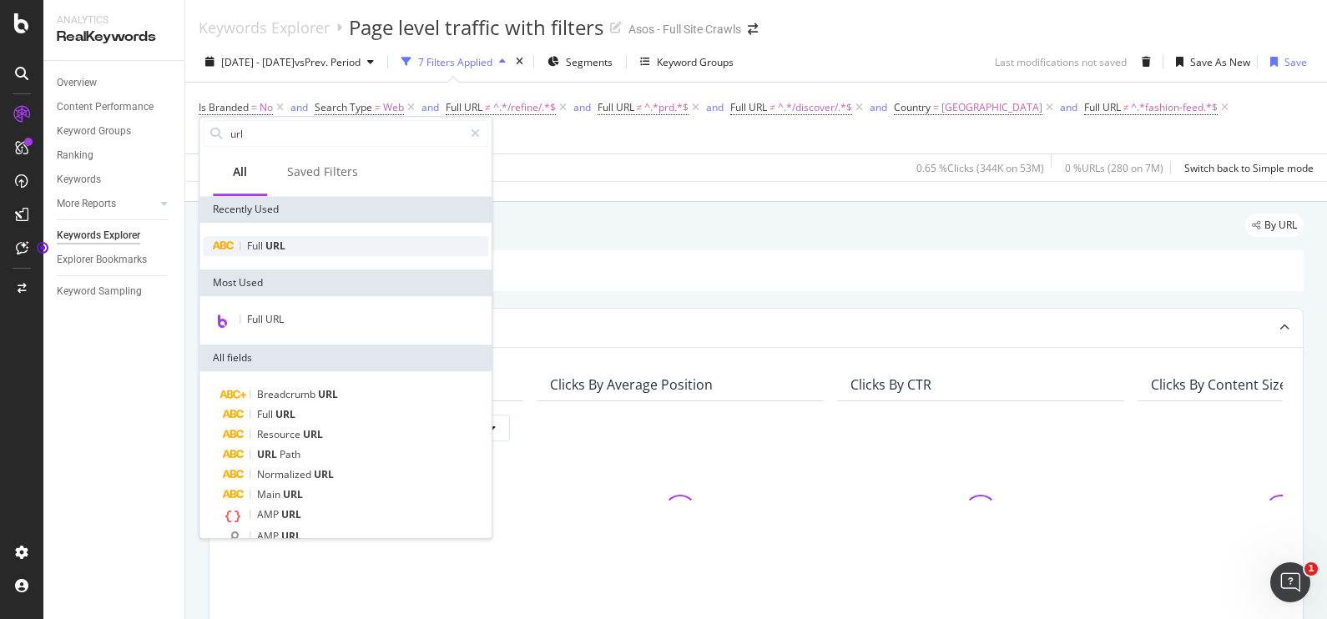
click at [282, 239] on span "URL" at bounding box center [275, 246] width 20 height 14
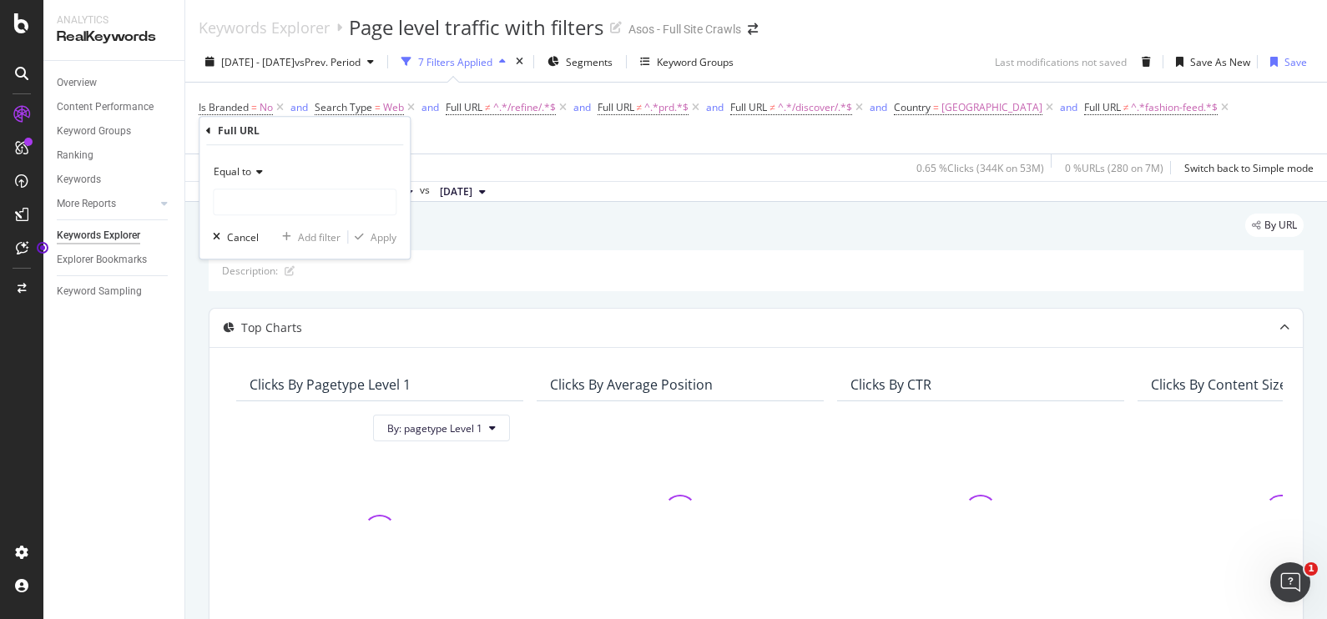
click at [245, 174] on span "Equal to" at bounding box center [233, 171] width 38 height 14
click at [230, 170] on span "Equal to" at bounding box center [233, 171] width 38 height 14
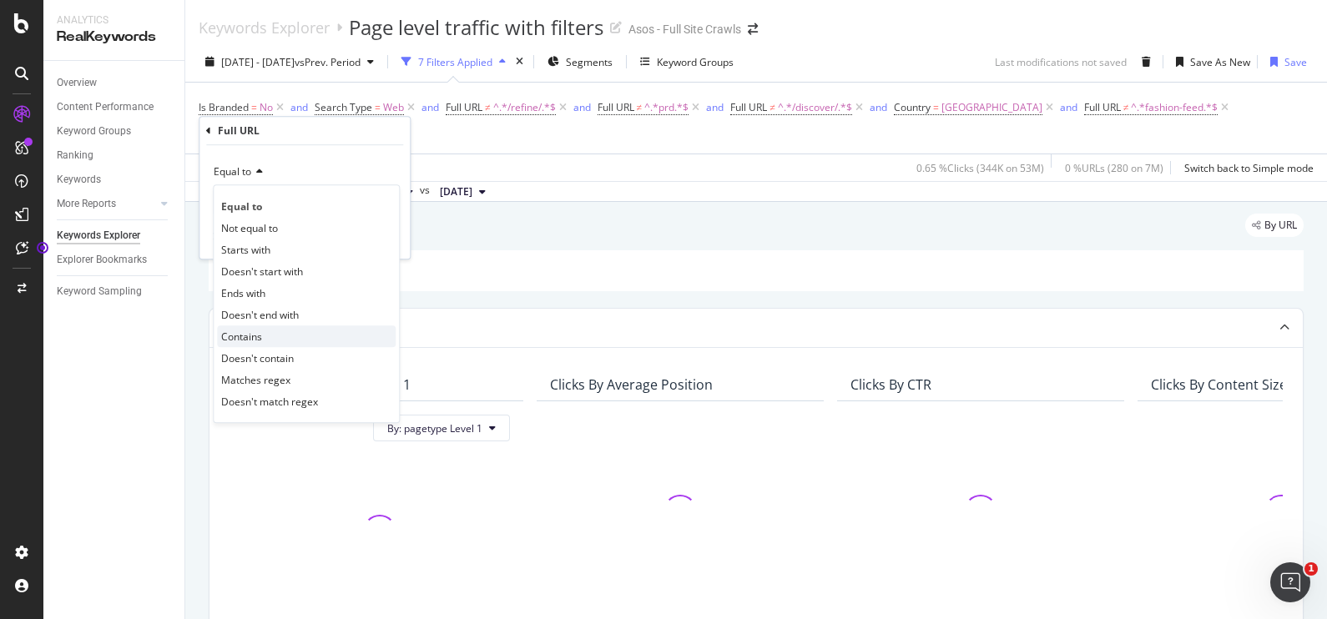
click at [253, 334] on span "Contains" at bounding box center [241, 337] width 41 height 14
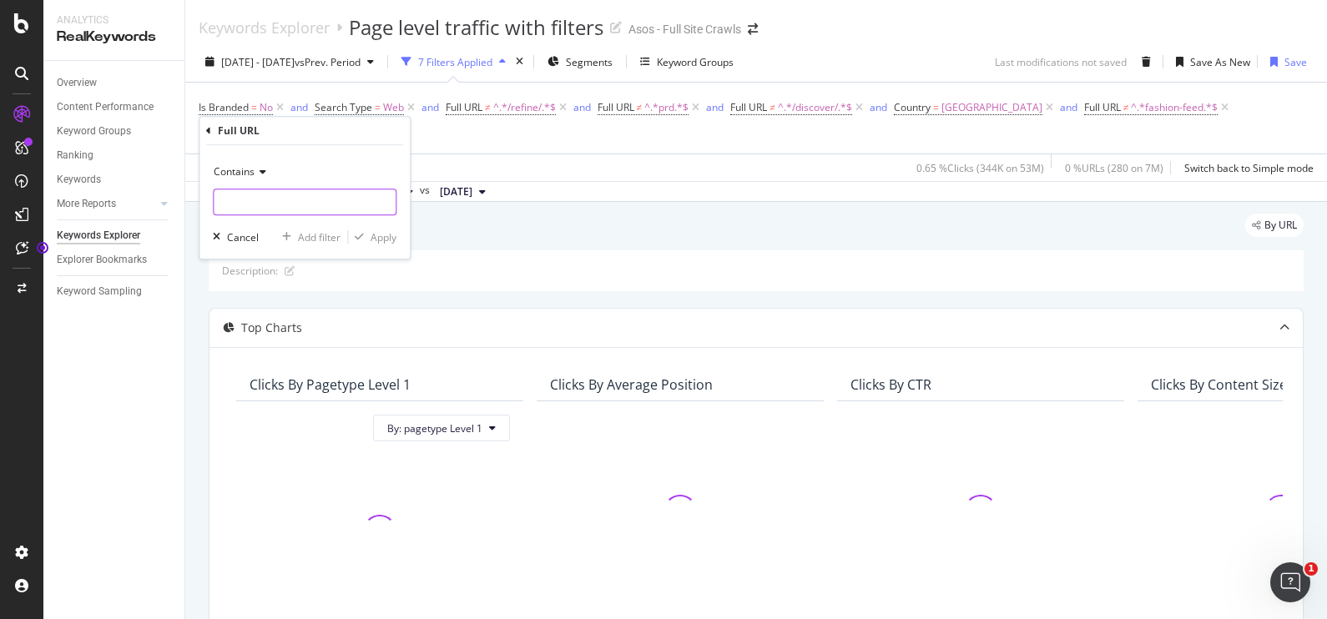
click at [234, 195] on input "text" at bounding box center [305, 202] width 182 height 27
type input "c"
type input "/cat/"
click at [383, 239] on div "Apply" at bounding box center [384, 237] width 26 height 14
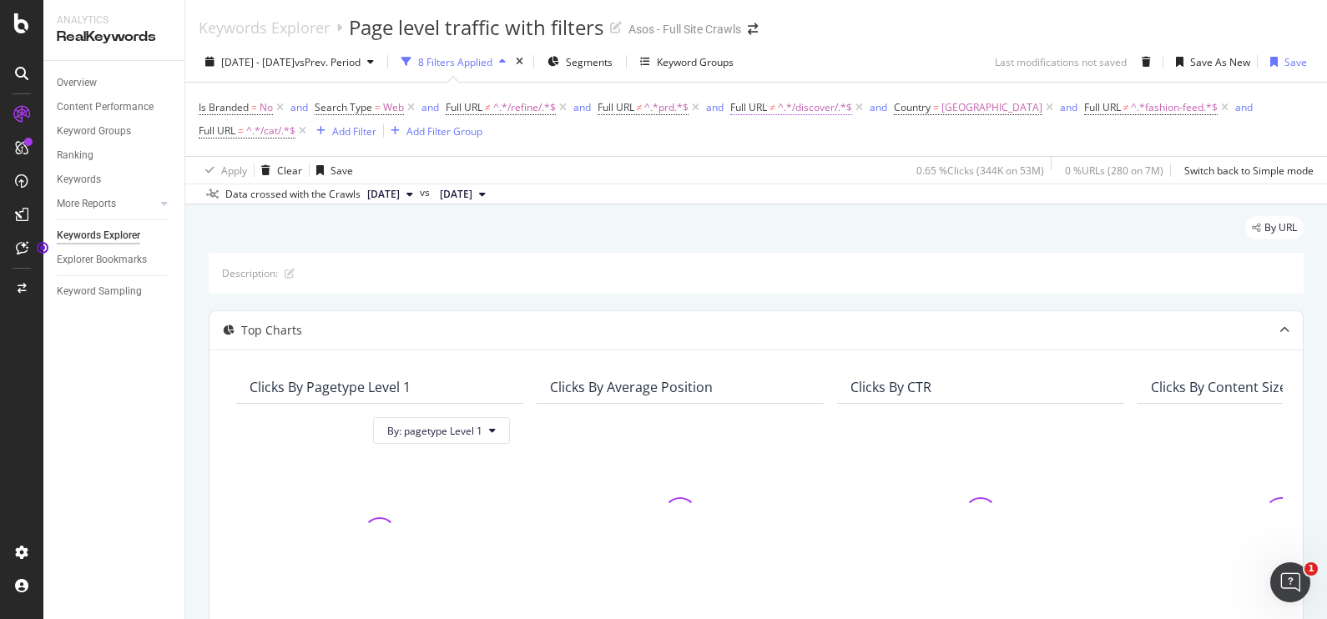
click at [822, 109] on span "^.*/discover/.*$" at bounding box center [815, 107] width 74 height 23
click at [902, 213] on div "button" at bounding box center [894, 211] width 23 height 10
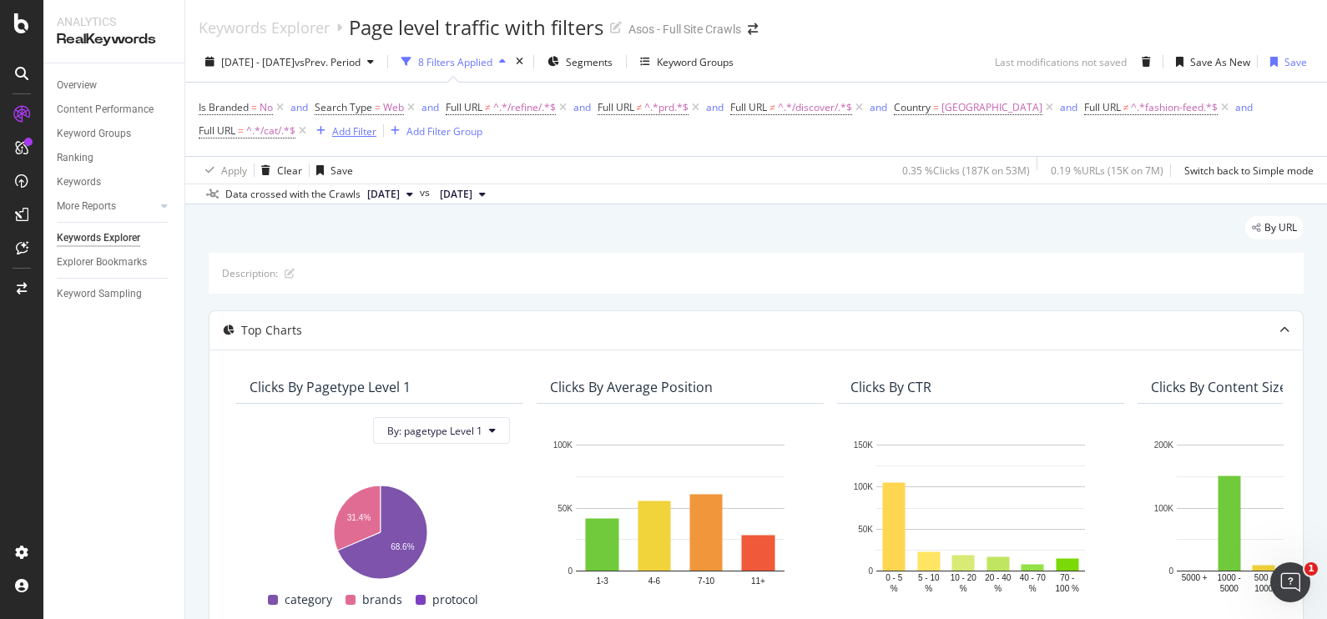
click at [353, 130] on div "Add Filter" at bounding box center [354, 131] width 44 height 14
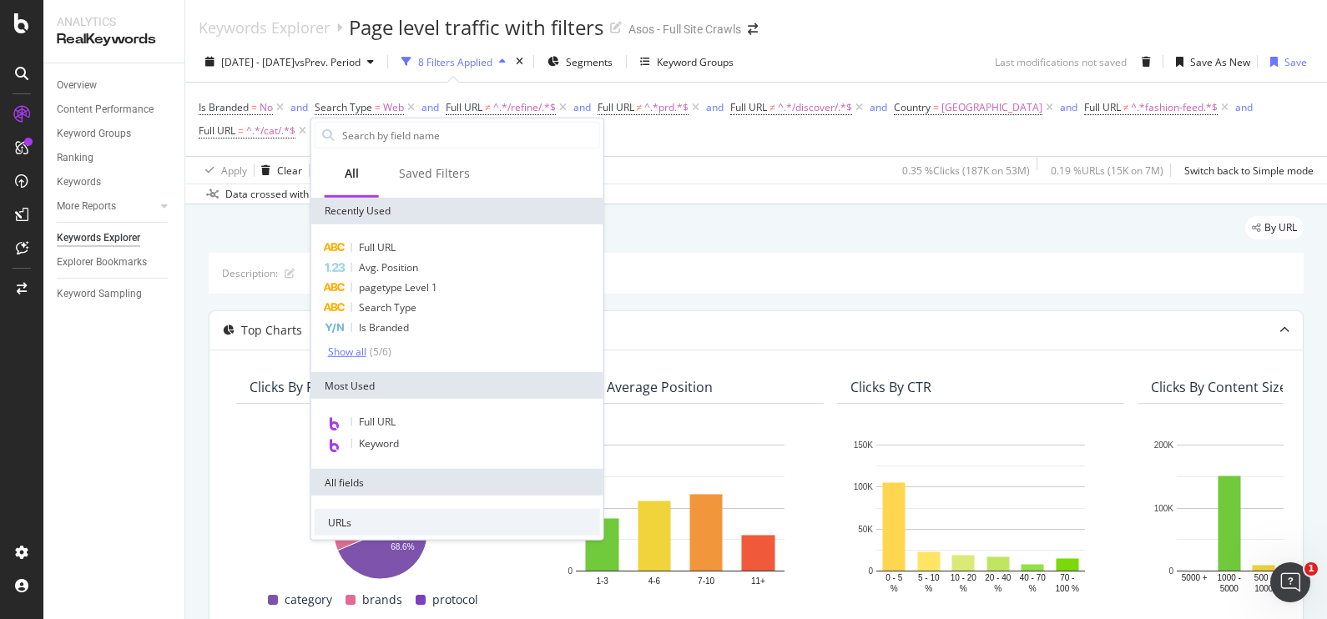
click at [342, 349] on div "Show all" at bounding box center [347, 352] width 38 height 12
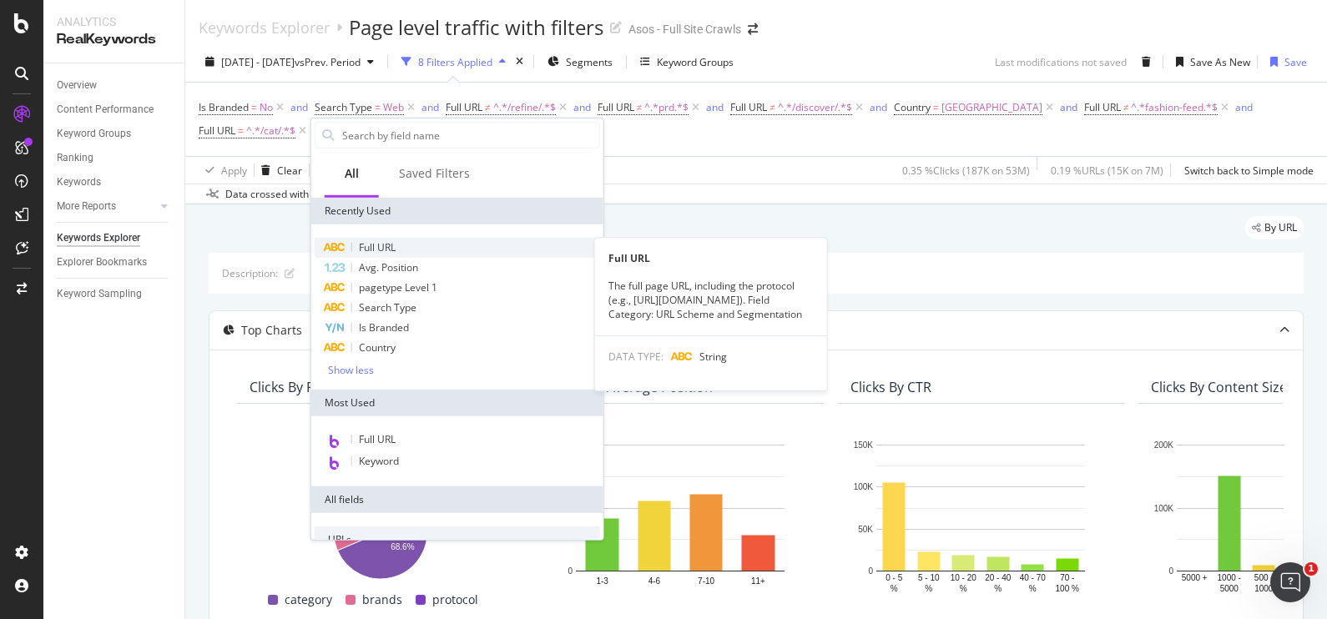
click at [396, 242] on span "Full URL" at bounding box center [377, 247] width 37 height 14
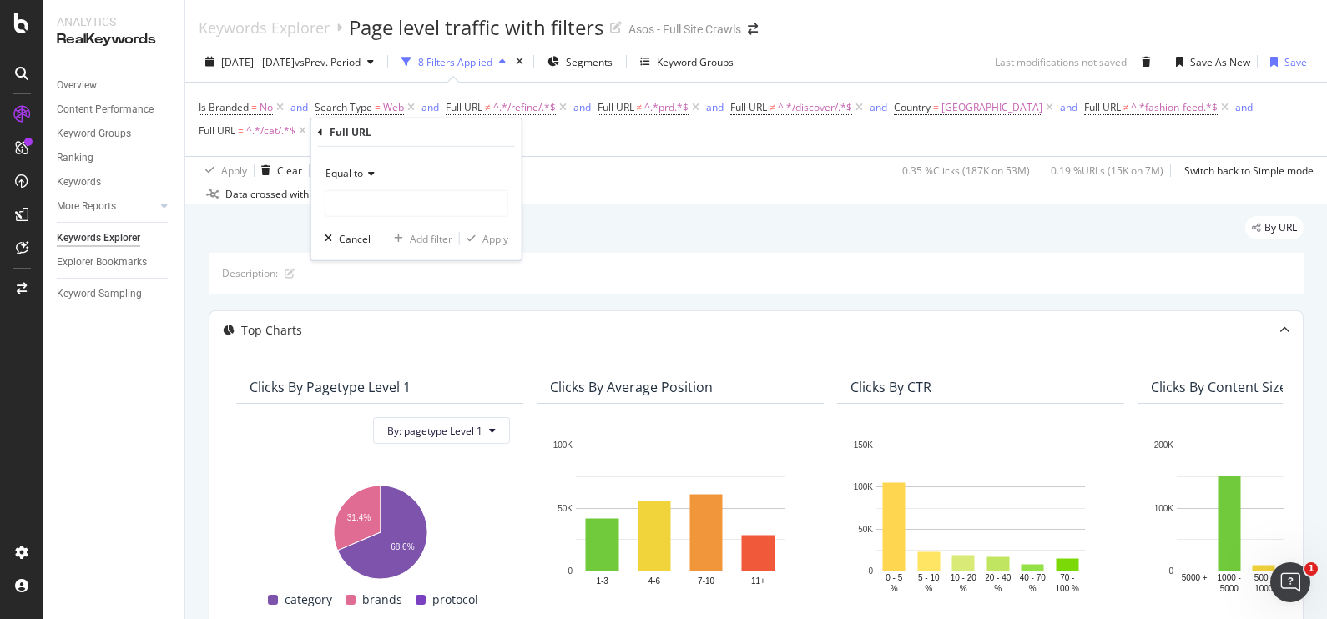
click at [371, 169] on icon at bounding box center [369, 174] width 12 height 10
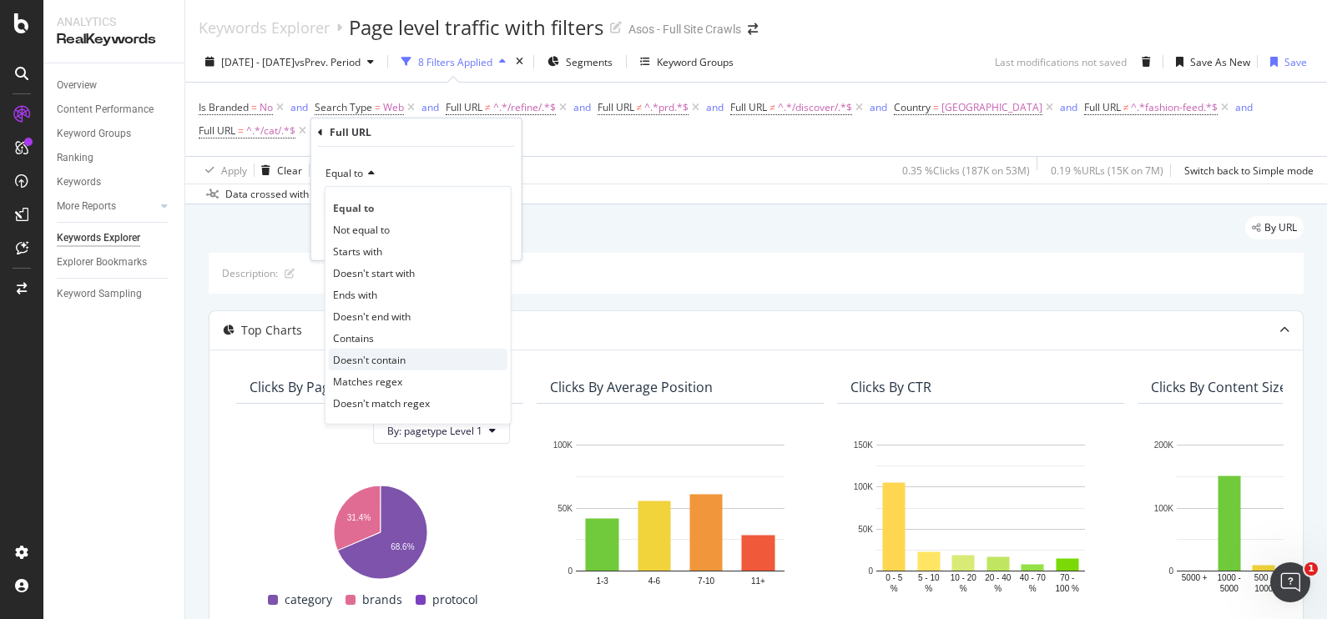
click at [412, 350] on div "Doesn't contain" at bounding box center [418, 360] width 179 height 22
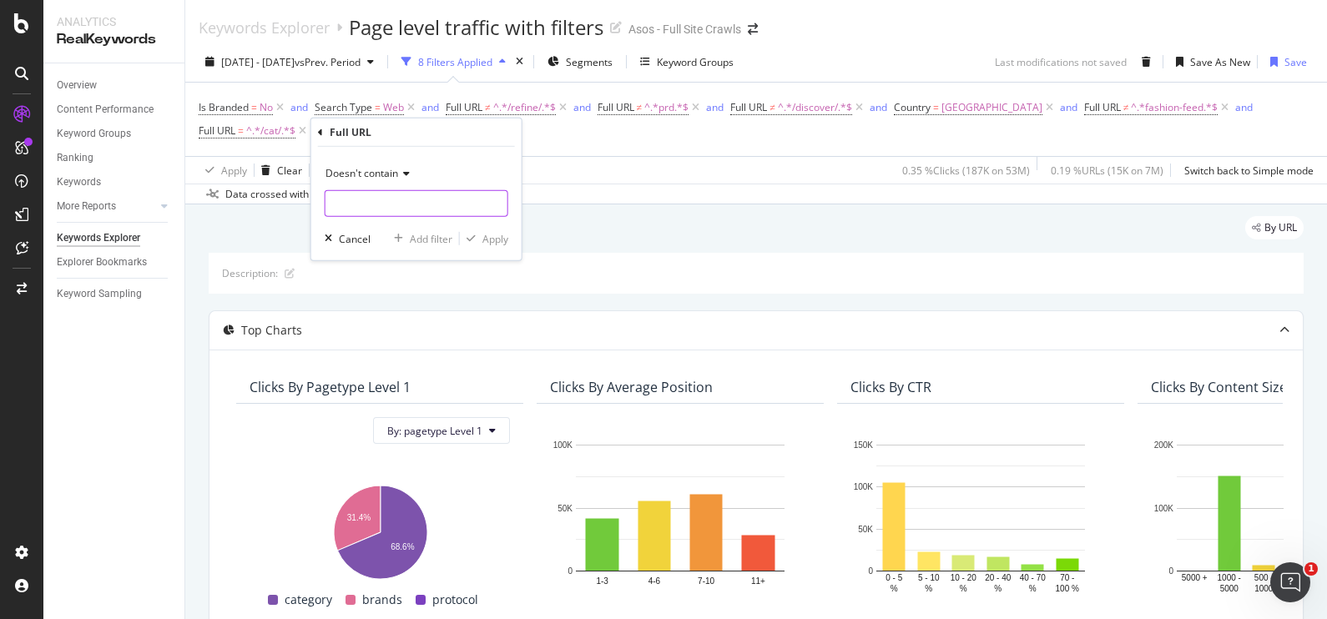
click at [357, 205] on input "text" at bounding box center [417, 203] width 182 height 27
type input "/a-to-z/"
click at [493, 242] on div "Apply" at bounding box center [496, 238] width 26 height 14
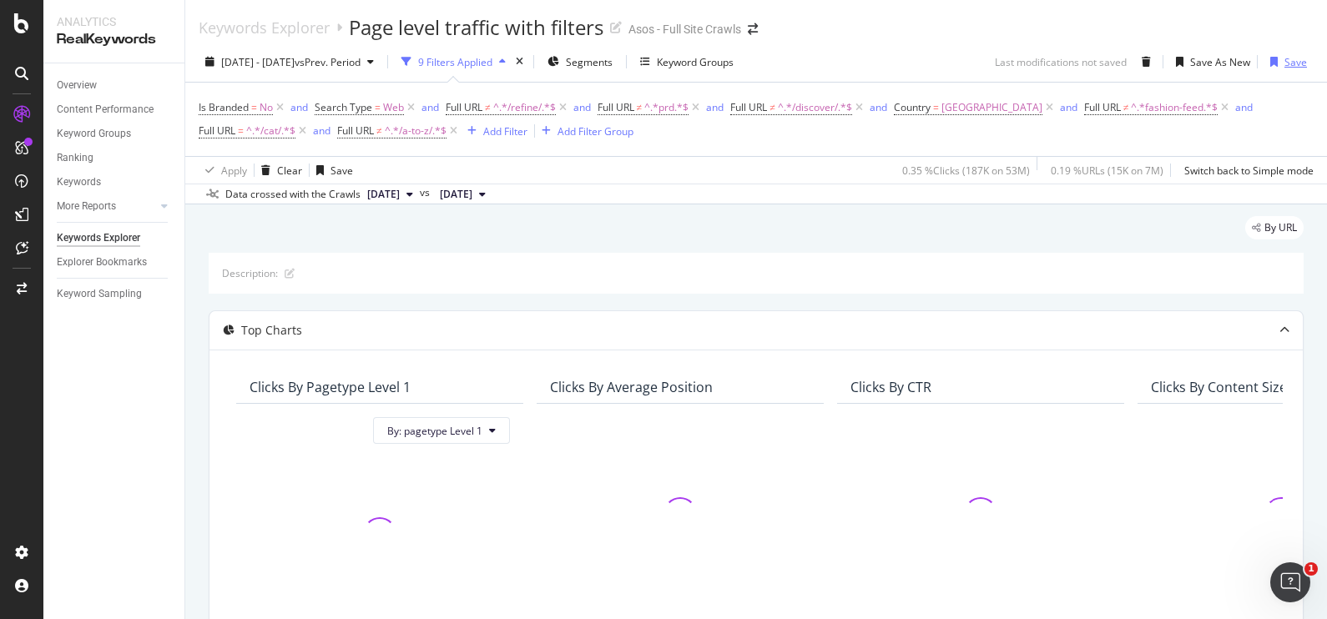
click at [1265, 59] on div "button" at bounding box center [1274, 62] width 21 height 10
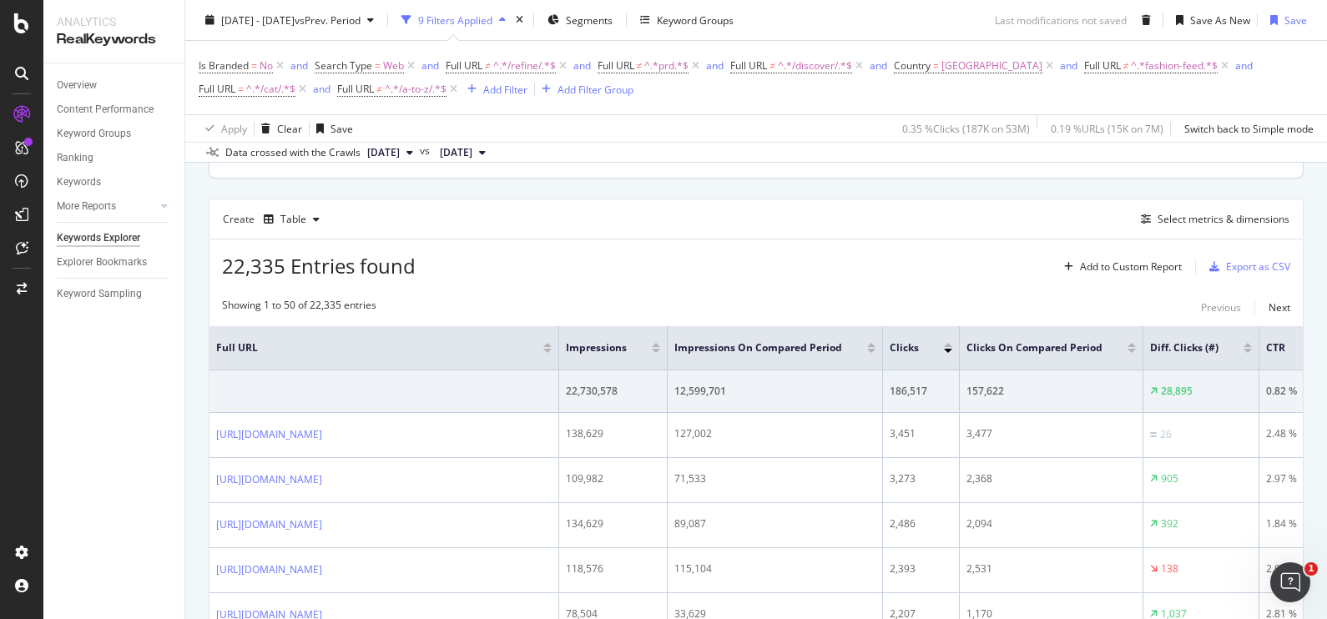
scroll to position [481, 0]
click at [390, 88] on span "^.*/a-to-z/.*$" at bounding box center [416, 89] width 62 height 23
click at [389, 157] on input "/a-to-z/" at bounding box center [432, 159] width 158 height 27
type input "/a-to-z-of-brands/"
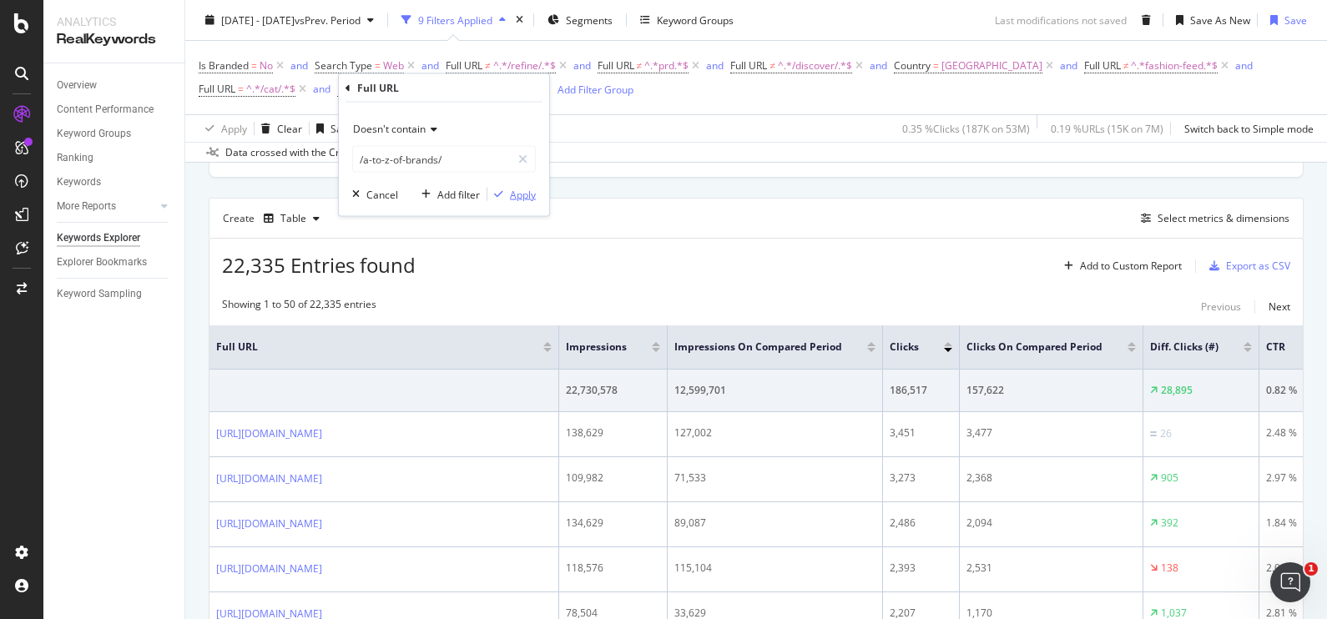
click at [520, 197] on div "Apply" at bounding box center [523, 194] width 26 height 14
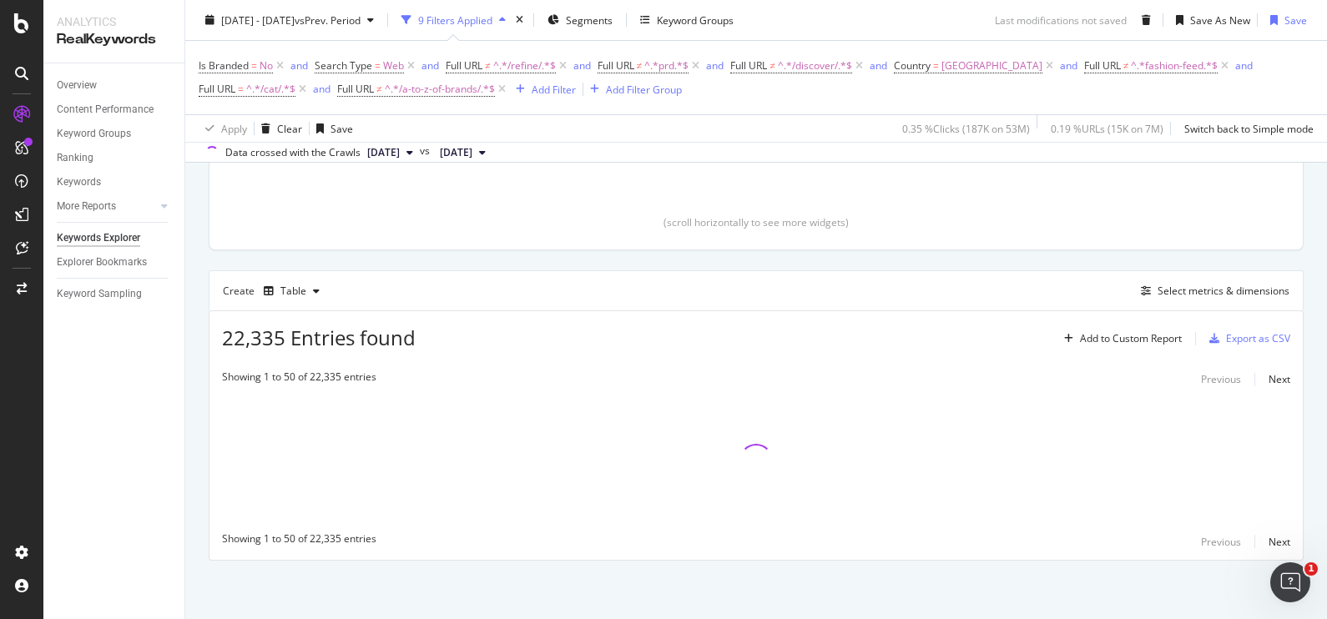
scroll to position [408, 0]
click at [547, 83] on div "Add Filter" at bounding box center [554, 89] width 44 height 14
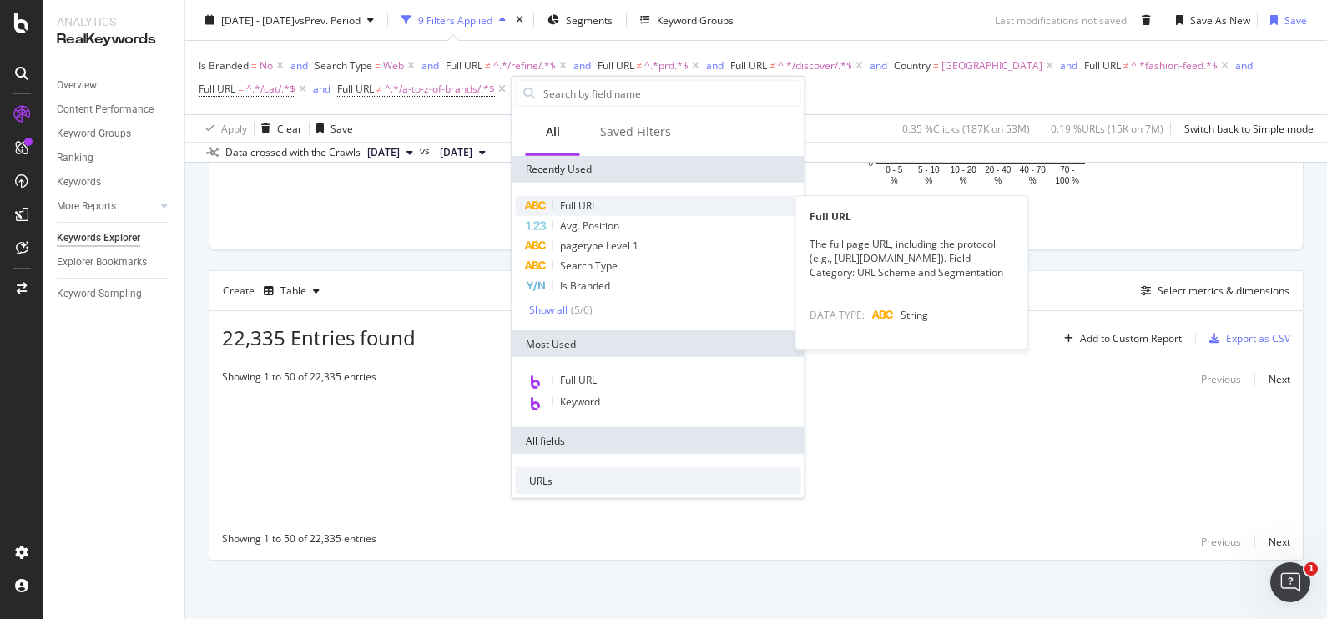
click at [589, 211] on span "Full URL" at bounding box center [578, 206] width 37 height 14
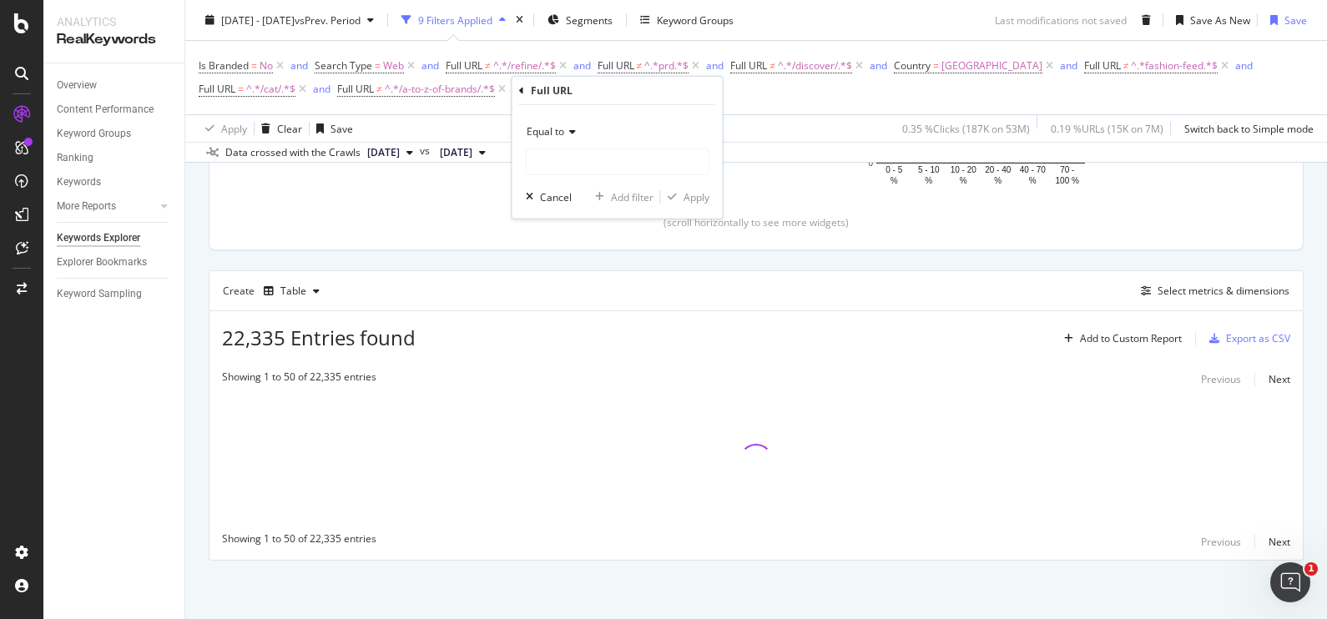
click at [552, 137] on span "Equal to" at bounding box center [546, 131] width 38 height 14
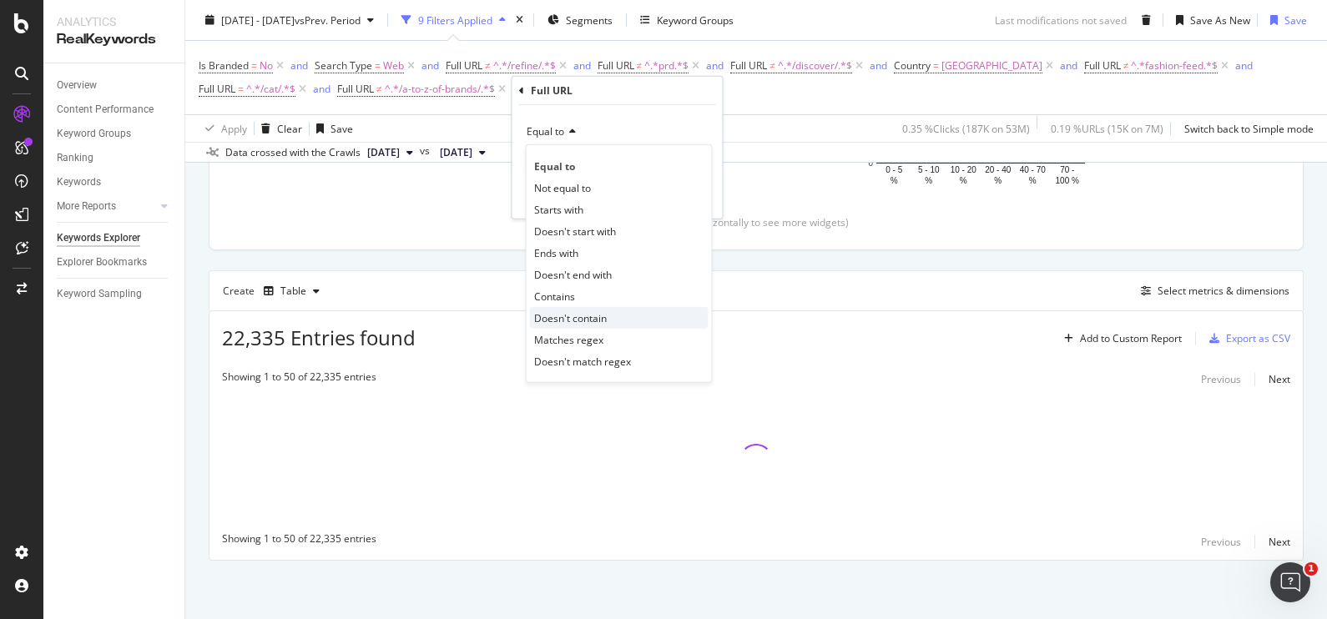
click at [613, 317] on div "Doesn't contain" at bounding box center [619, 318] width 179 height 22
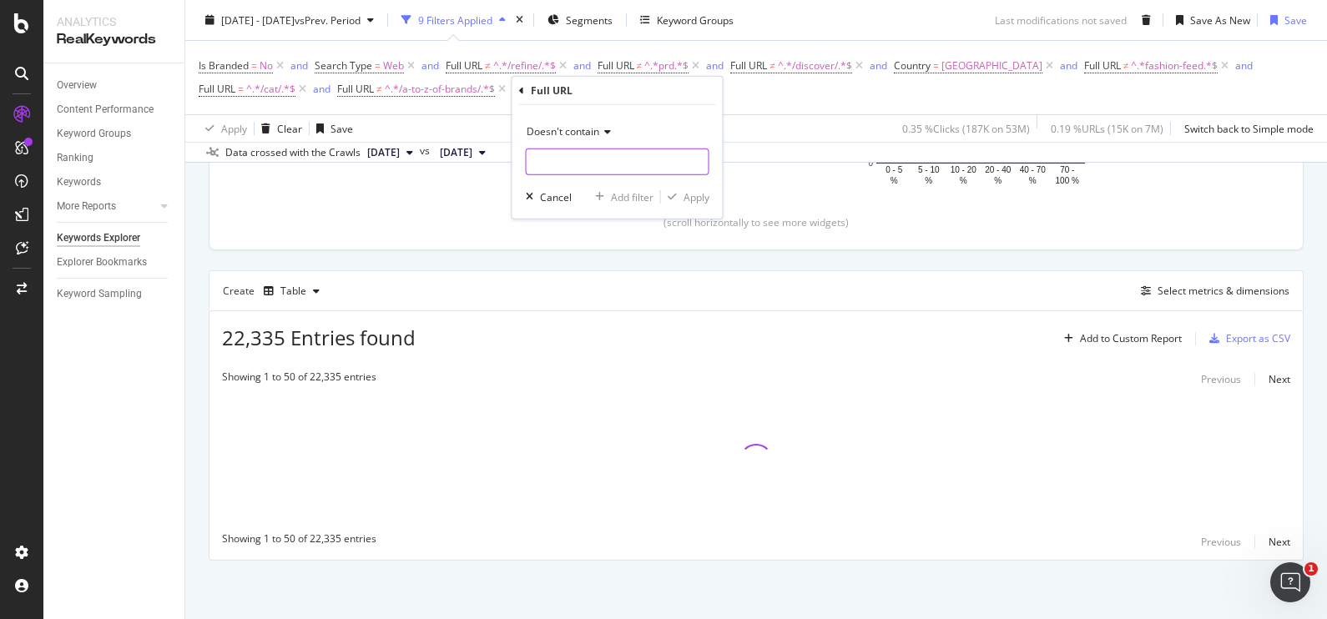
click at [562, 169] on input "text" at bounding box center [618, 162] width 182 height 27
type input "page="
click at [688, 199] on div "Apply" at bounding box center [697, 196] width 26 height 14
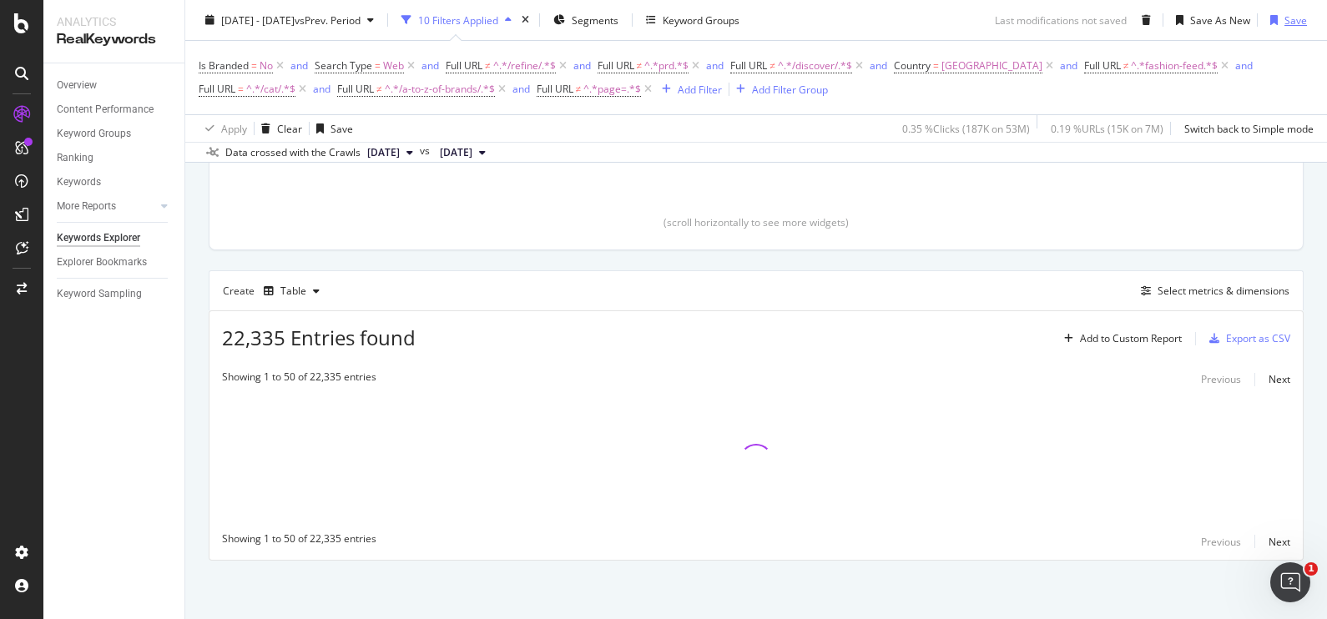
click at [1285, 20] on div "Save" at bounding box center [1296, 20] width 23 height 14
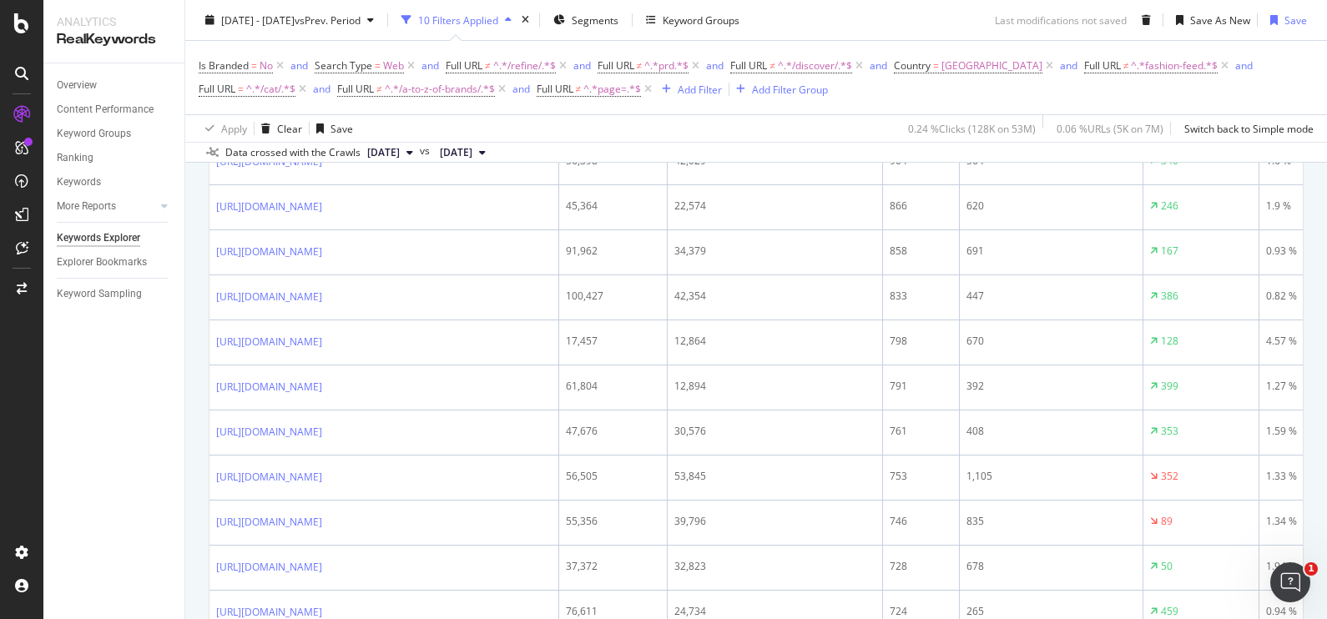
scroll to position [1806, 0]
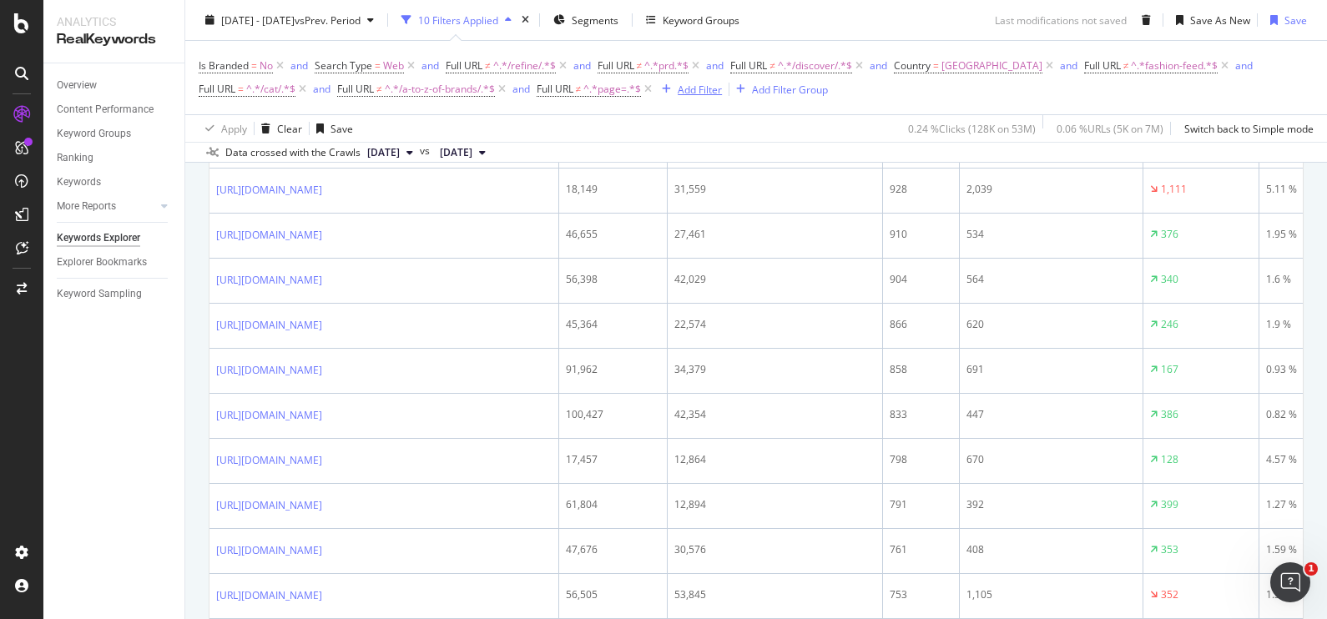
click at [701, 83] on div "Add Filter" at bounding box center [700, 89] width 44 height 14
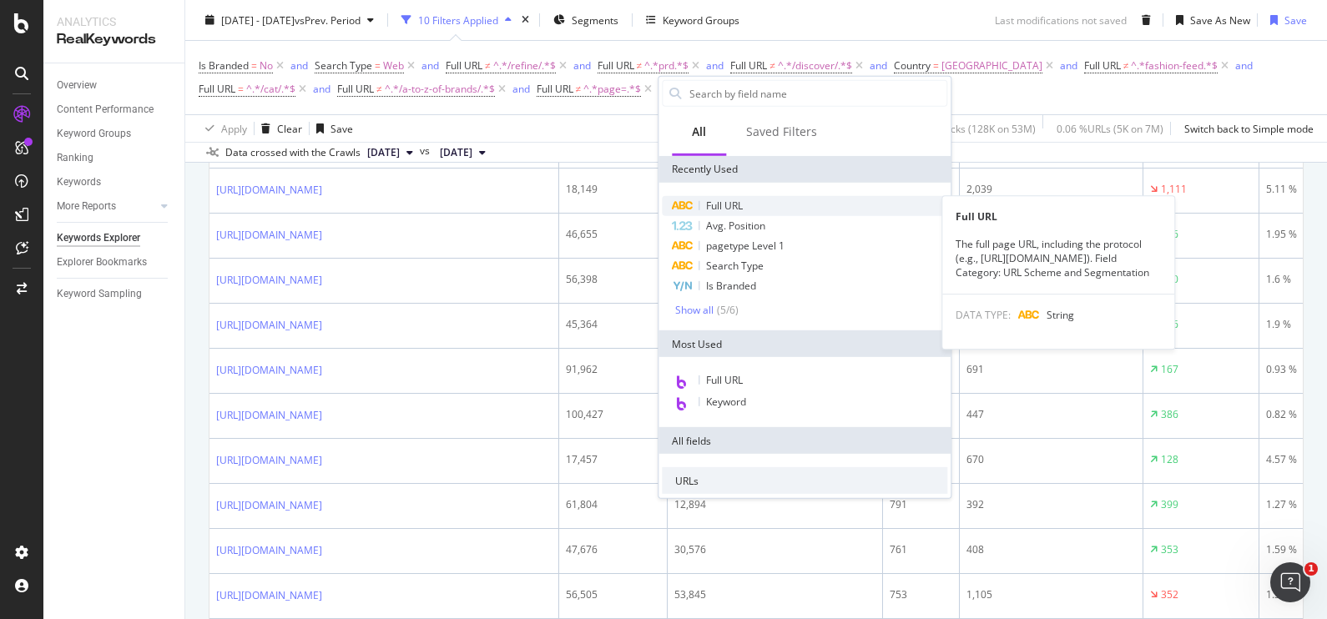
click at [725, 208] on span "Full URL" at bounding box center [724, 206] width 37 height 14
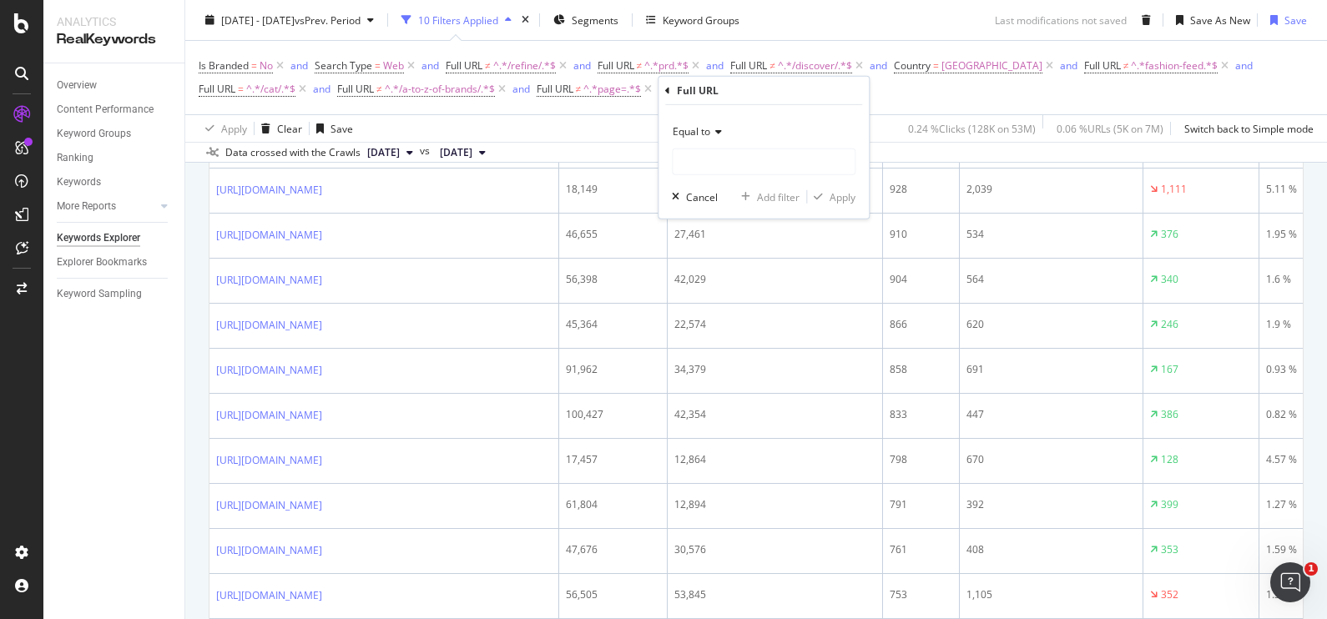
click at [702, 137] on span "Equal to" at bounding box center [692, 131] width 38 height 14
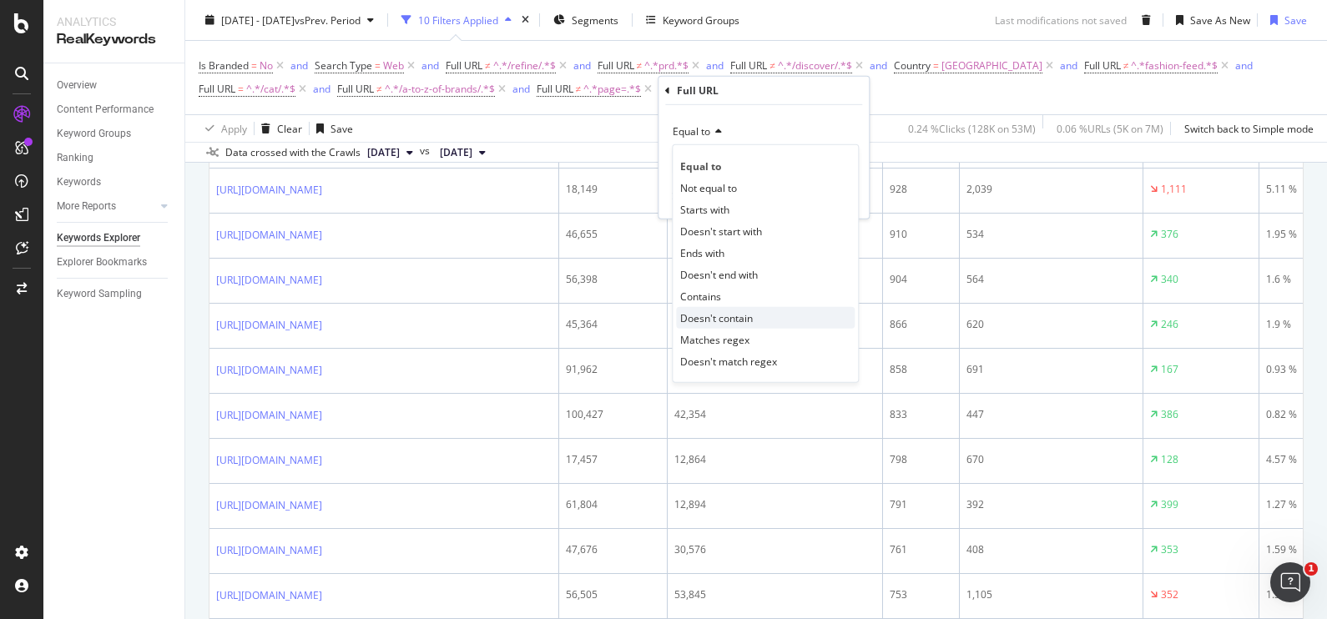
click at [755, 311] on div "Doesn't contain" at bounding box center [765, 318] width 179 height 22
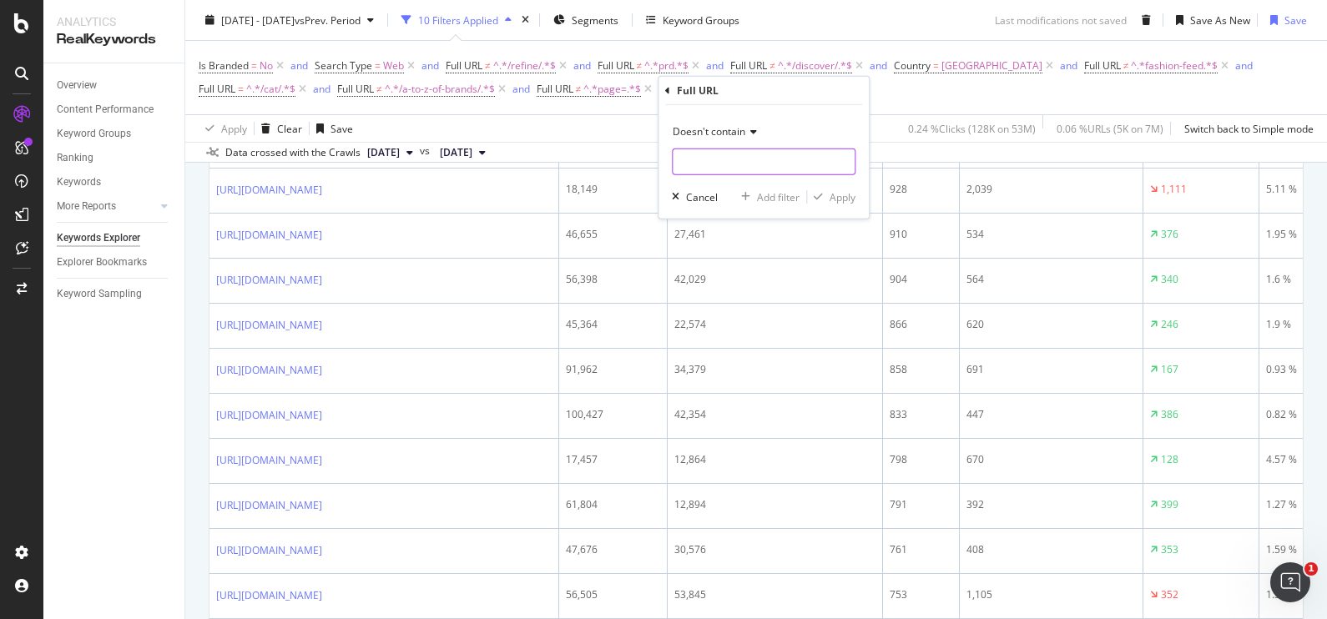
click at [710, 162] on input "text" at bounding box center [764, 162] width 182 height 27
type input "/sale/"
click at [839, 196] on div "Apply" at bounding box center [843, 196] width 26 height 14
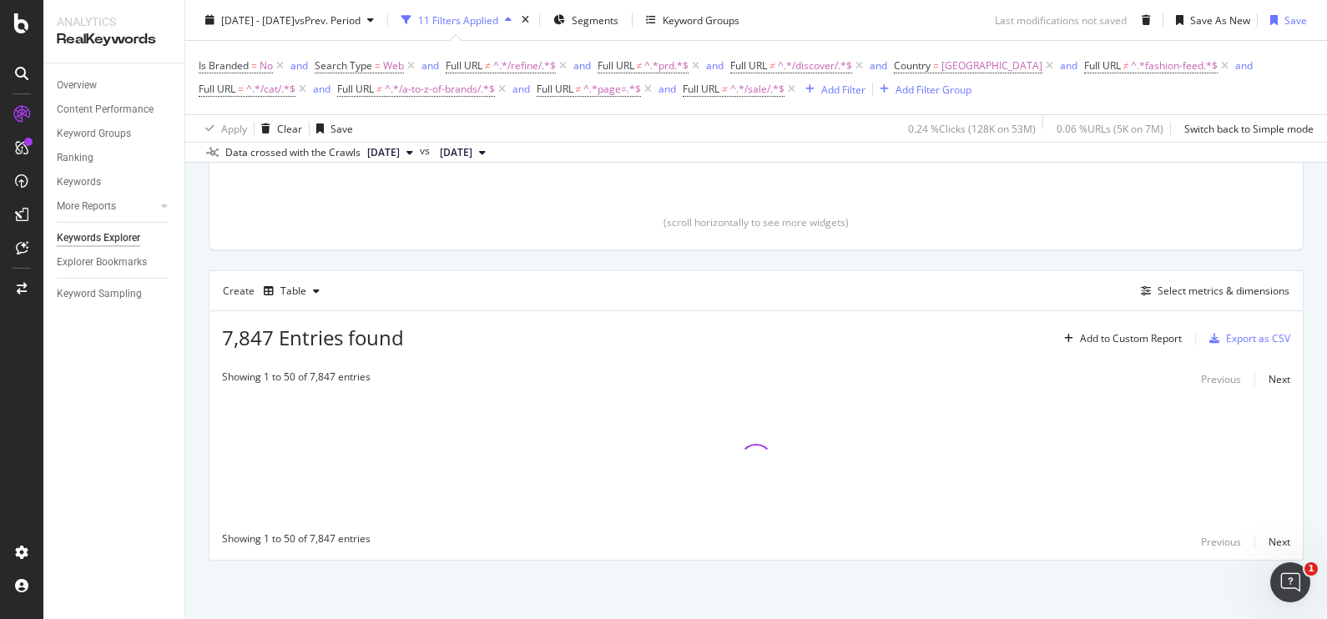
scroll to position [408, 0]
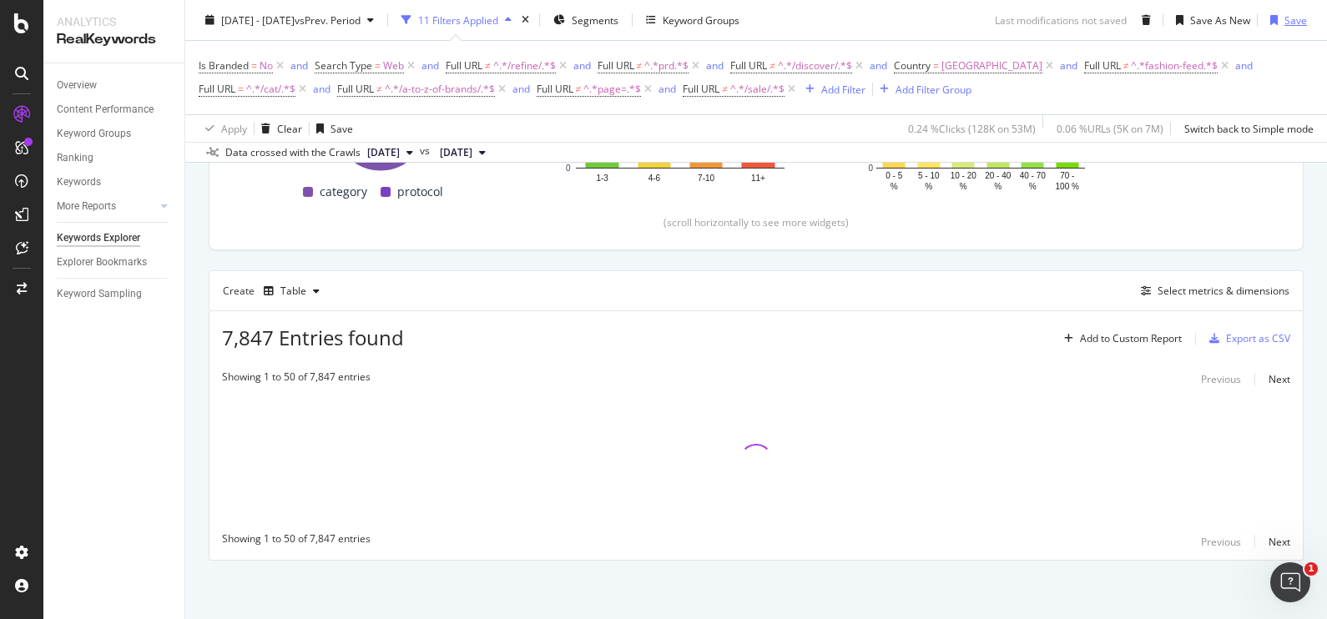
click at [1271, 21] on icon "button" at bounding box center [1275, 20] width 8 height 10
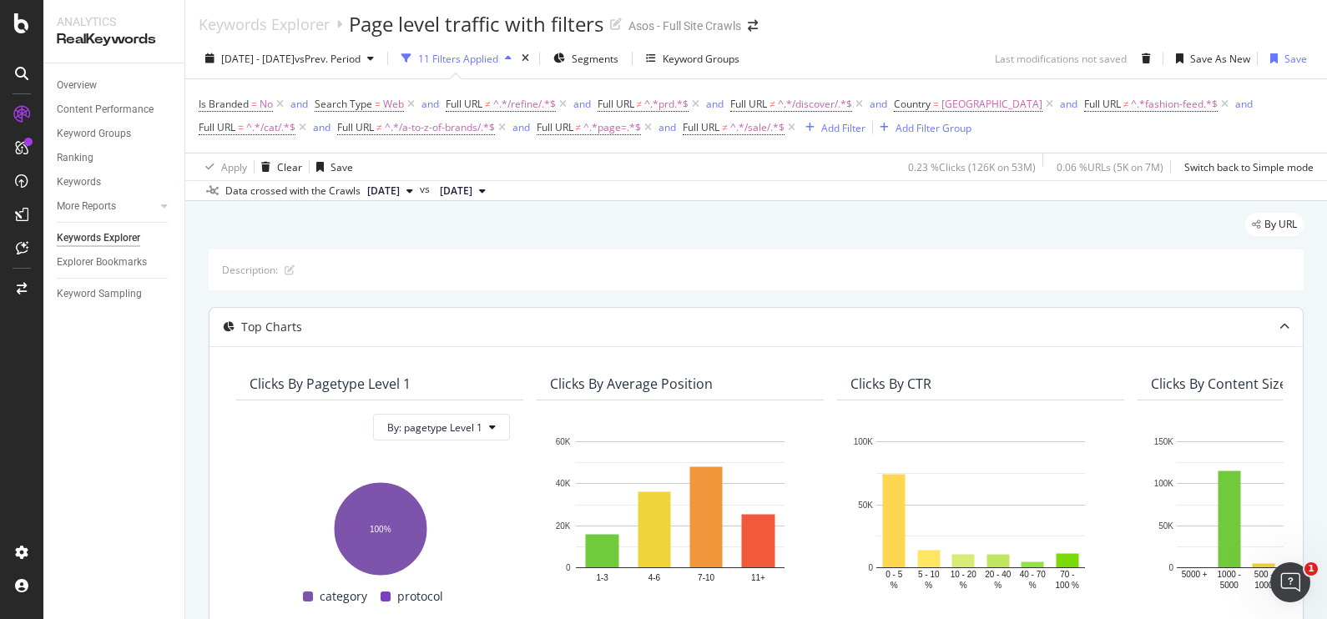
scroll to position [2, 0]
click at [829, 137] on div "Add Filter" at bounding box center [843, 130] width 44 height 14
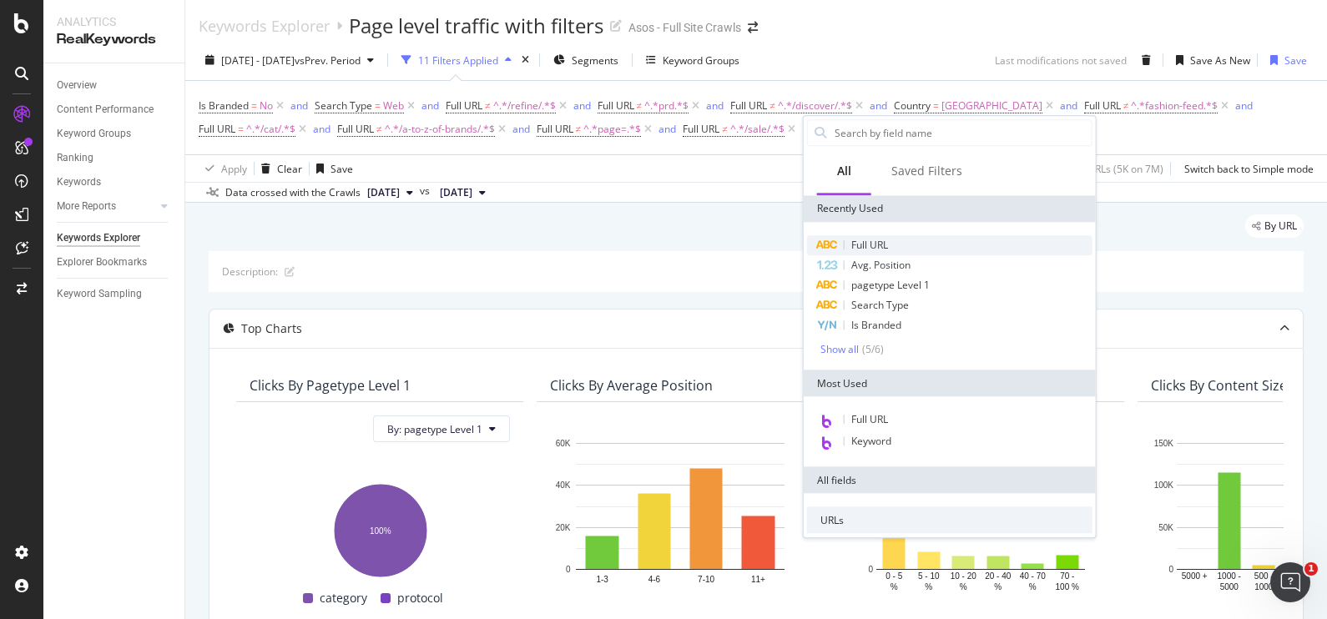
click at [856, 236] on div "Full URL" at bounding box center [949, 245] width 285 height 20
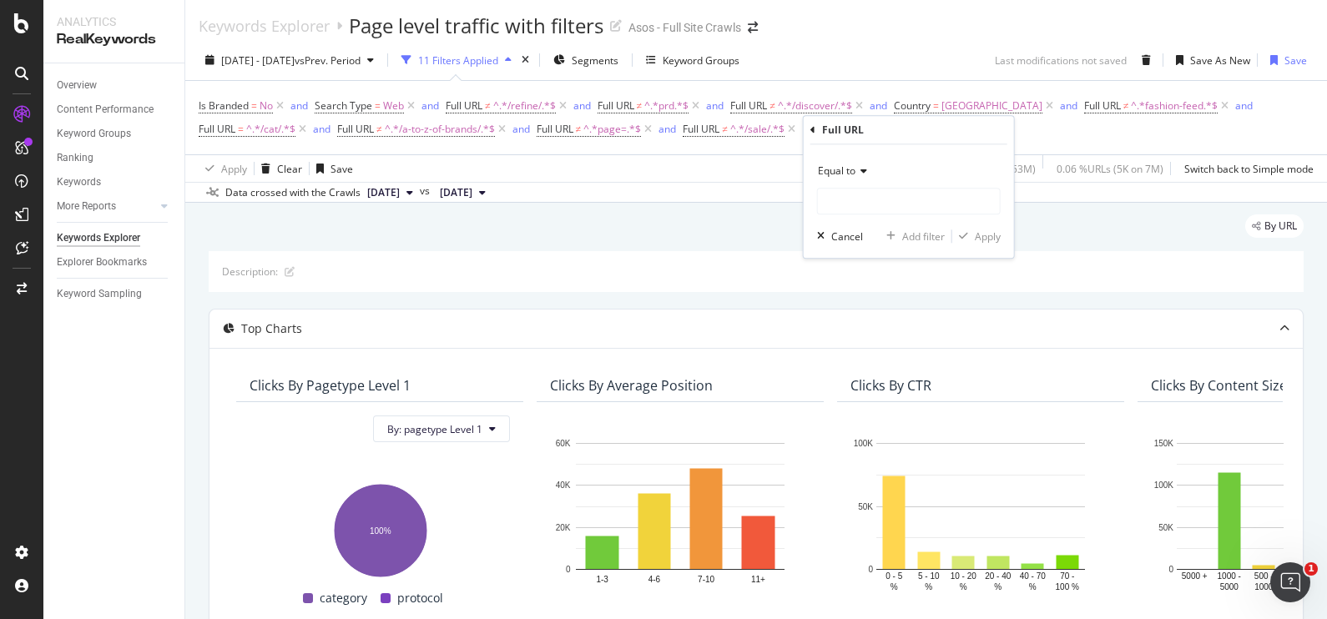
click at [845, 169] on span "Equal to" at bounding box center [837, 171] width 38 height 14
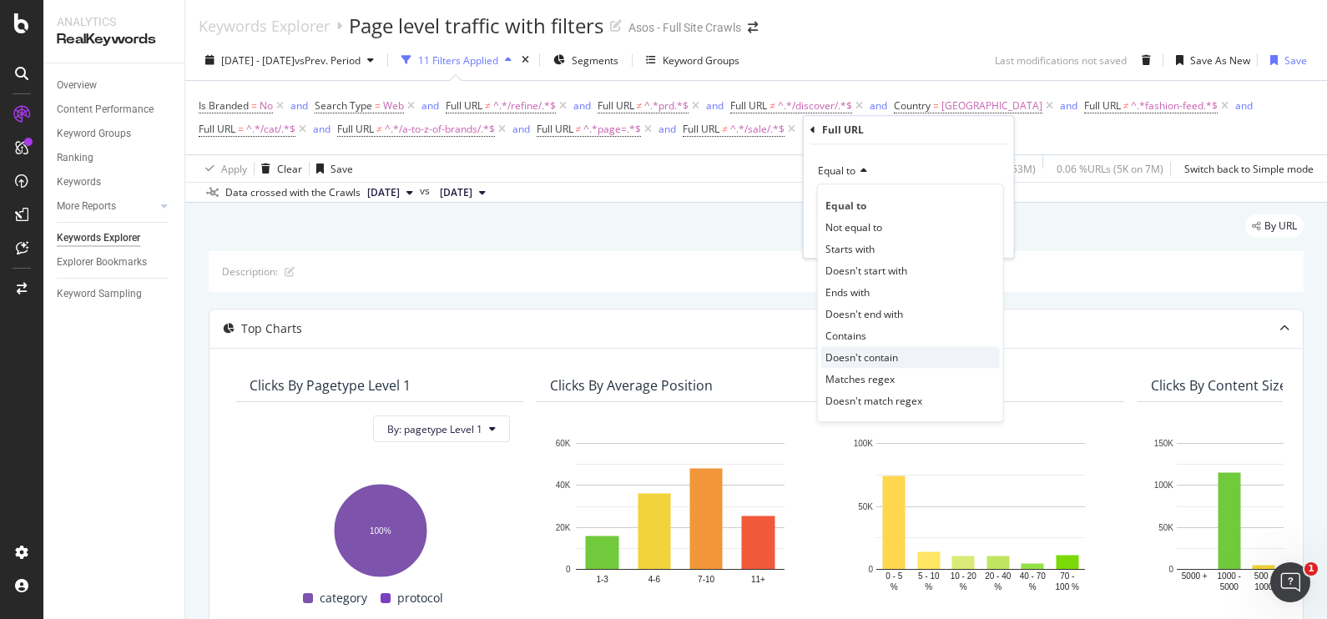
click at [908, 356] on div "Doesn't contain" at bounding box center [910, 357] width 179 height 22
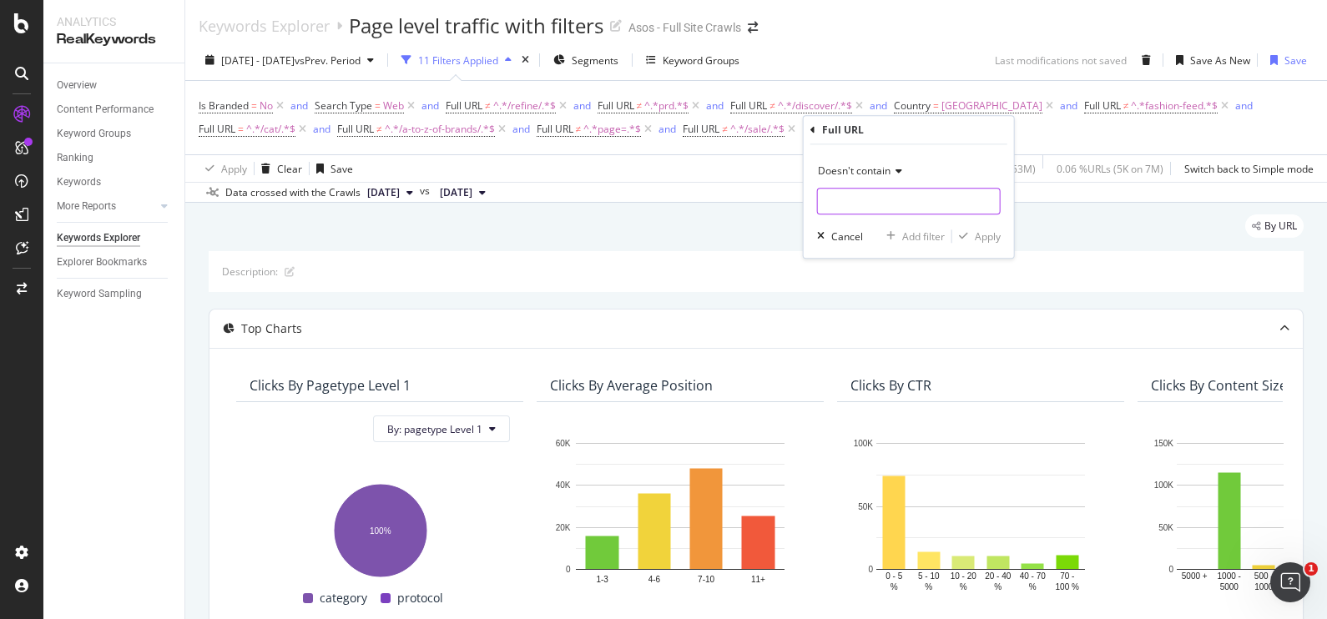
click at [839, 205] on input "text" at bounding box center [909, 201] width 182 height 27
click at [828, 200] on input "/size-charts" at bounding box center [897, 201] width 158 height 27
type input "size-charts"
click at [972, 233] on div "button" at bounding box center [963, 236] width 23 height 10
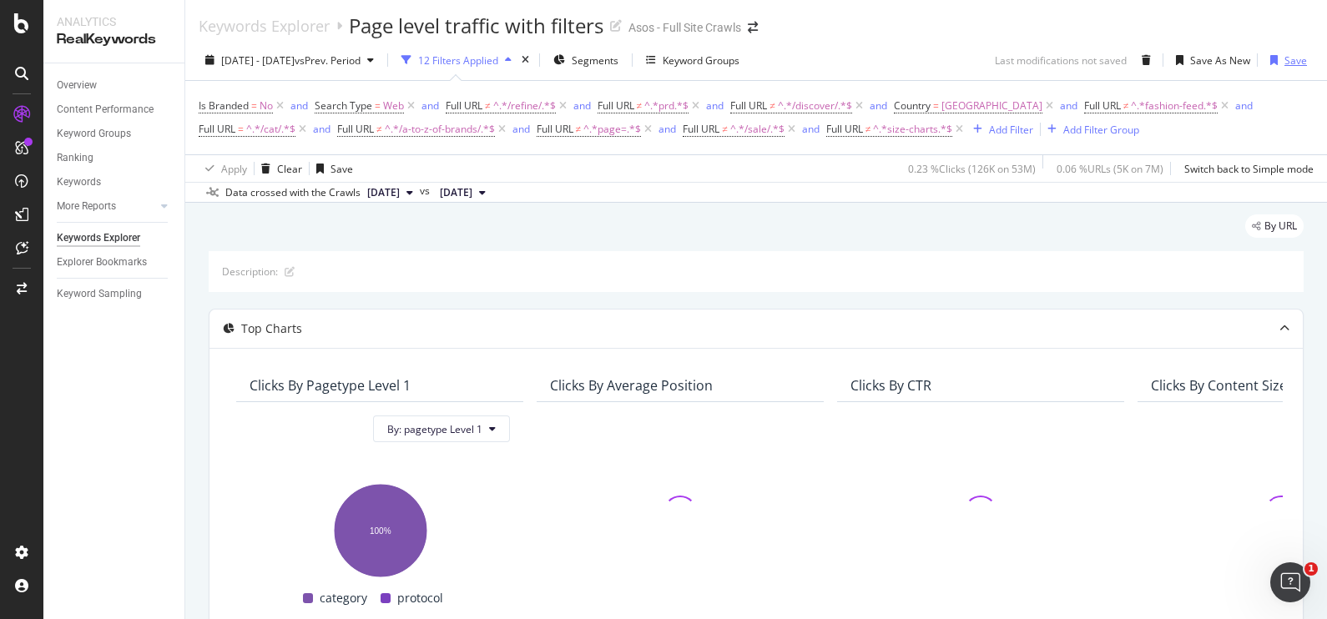
click at [1265, 63] on div "button" at bounding box center [1274, 60] width 21 height 10
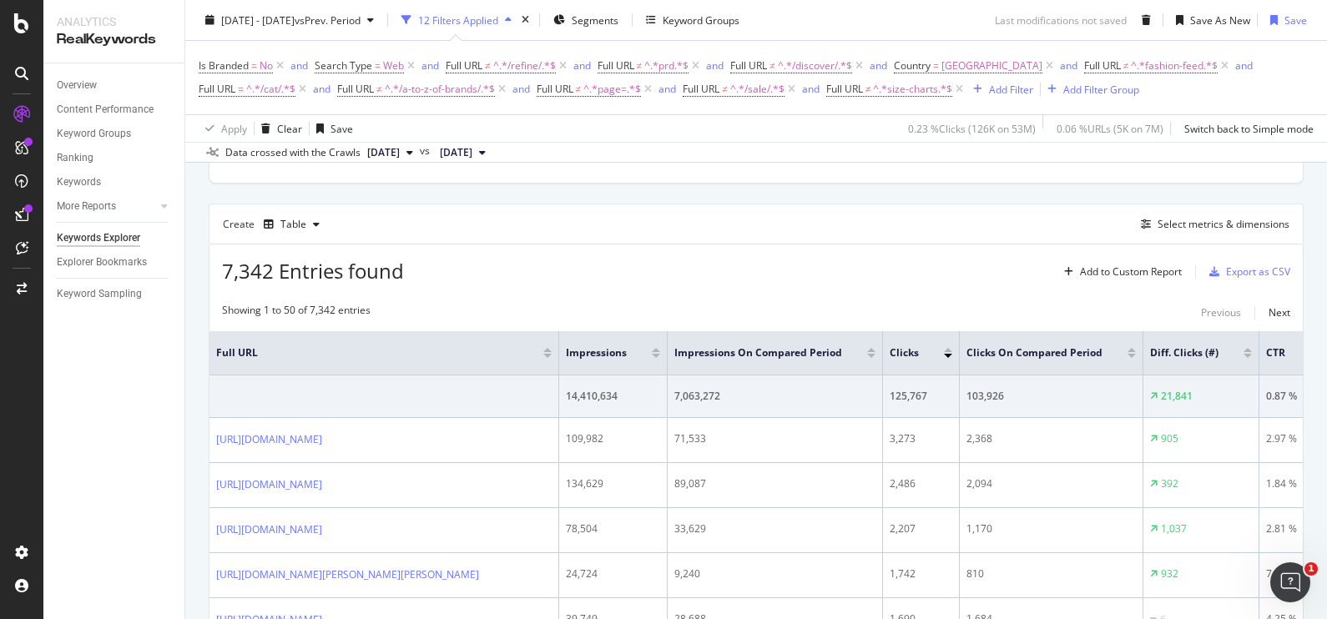
scroll to position [476, 0]
click at [1226, 272] on div "Export as CSV" at bounding box center [1258, 271] width 64 height 14
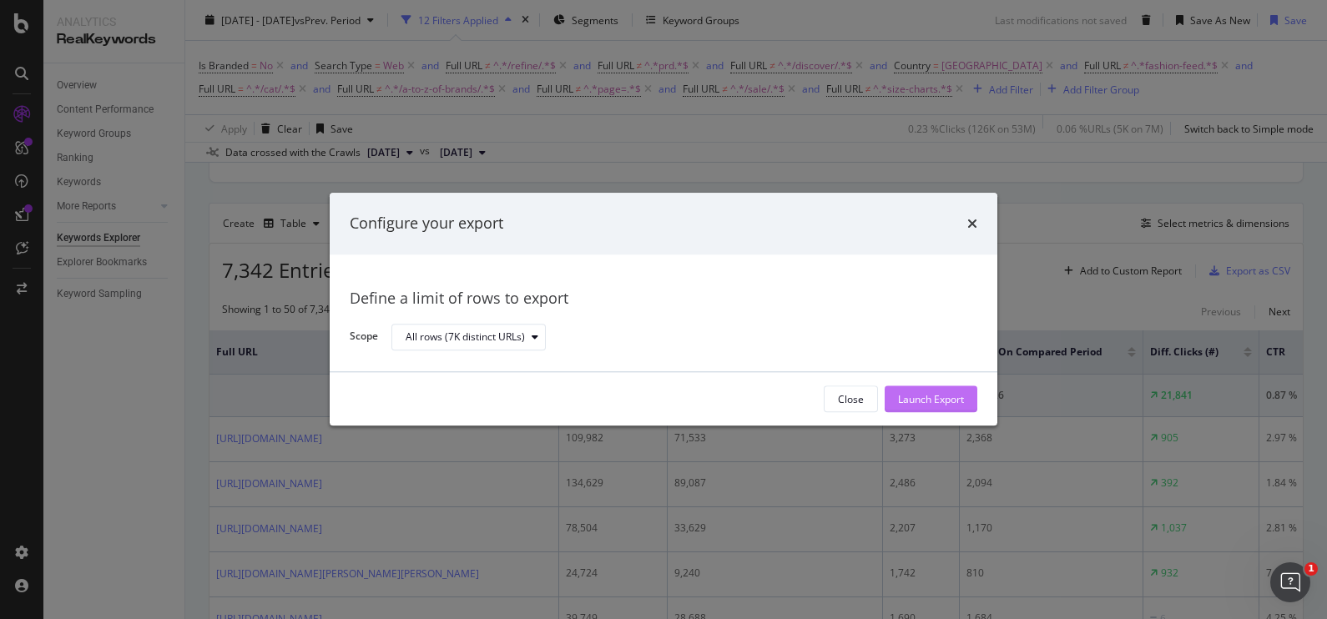
click at [952, 396] on div "Launch Export" at bounding box center [931, 399] width 66 height 14
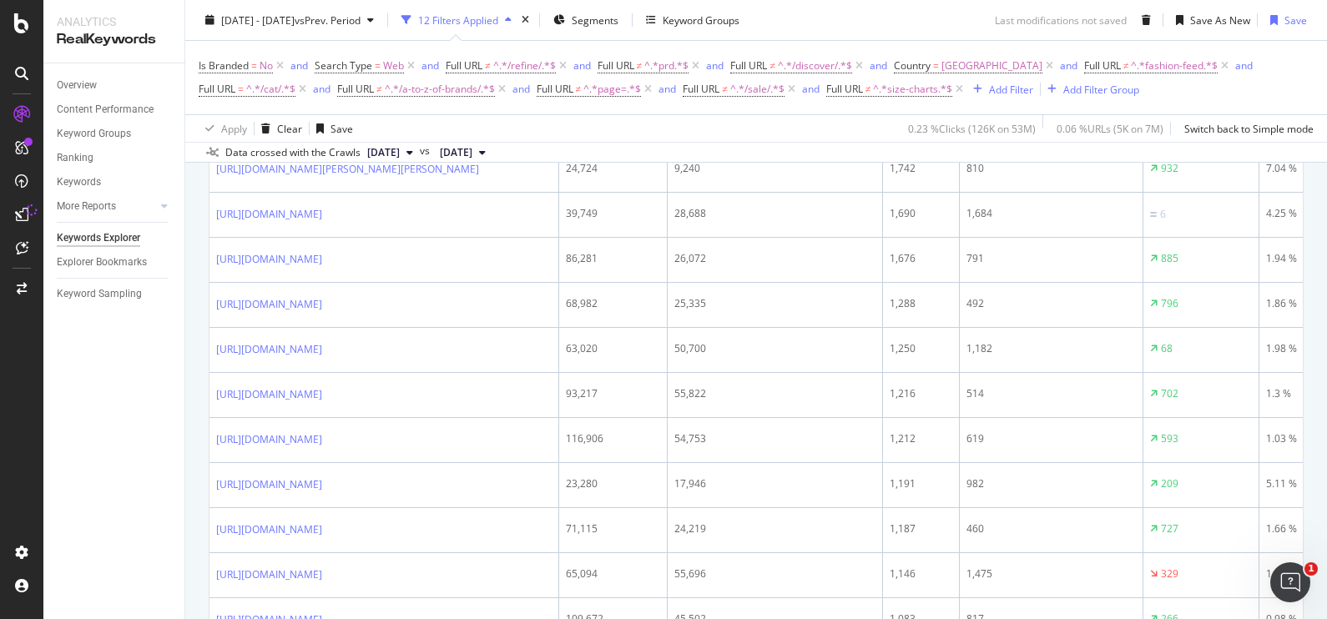
scroll to position [878, 0]
